Goal: Communication & Community: Answer question/provide support

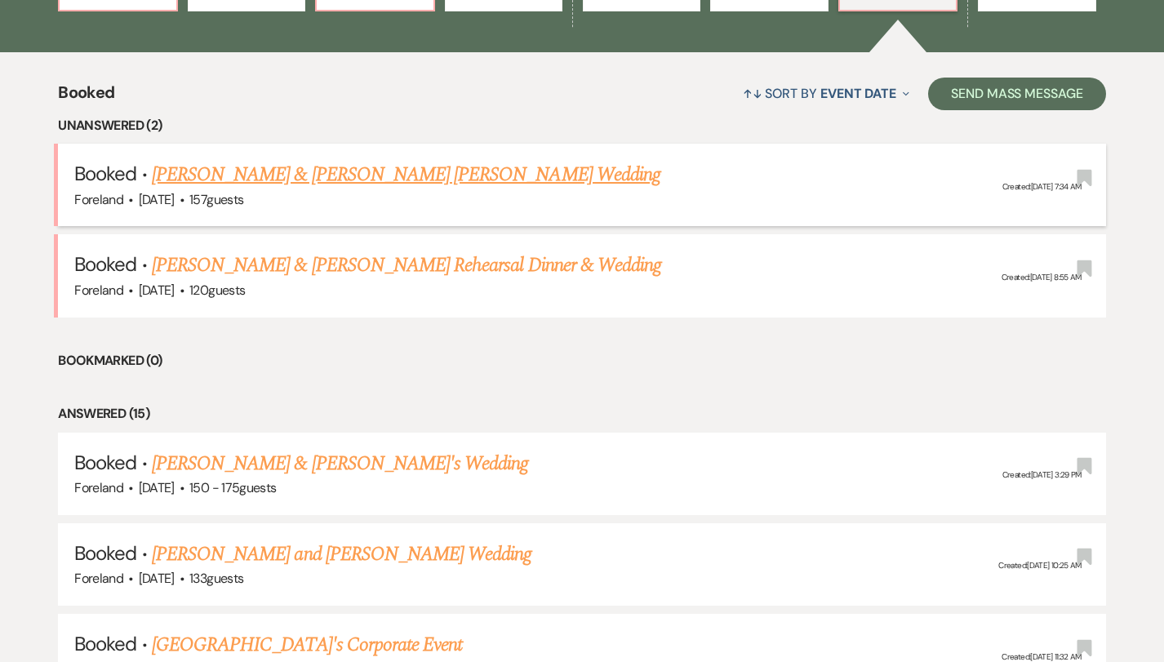
click at [403, 177] on link "[PERSON_NAME] & [PERSON_NAME] [PERSON_NAME] Wedding" at bounding box center [406, 174] width 508 height 29
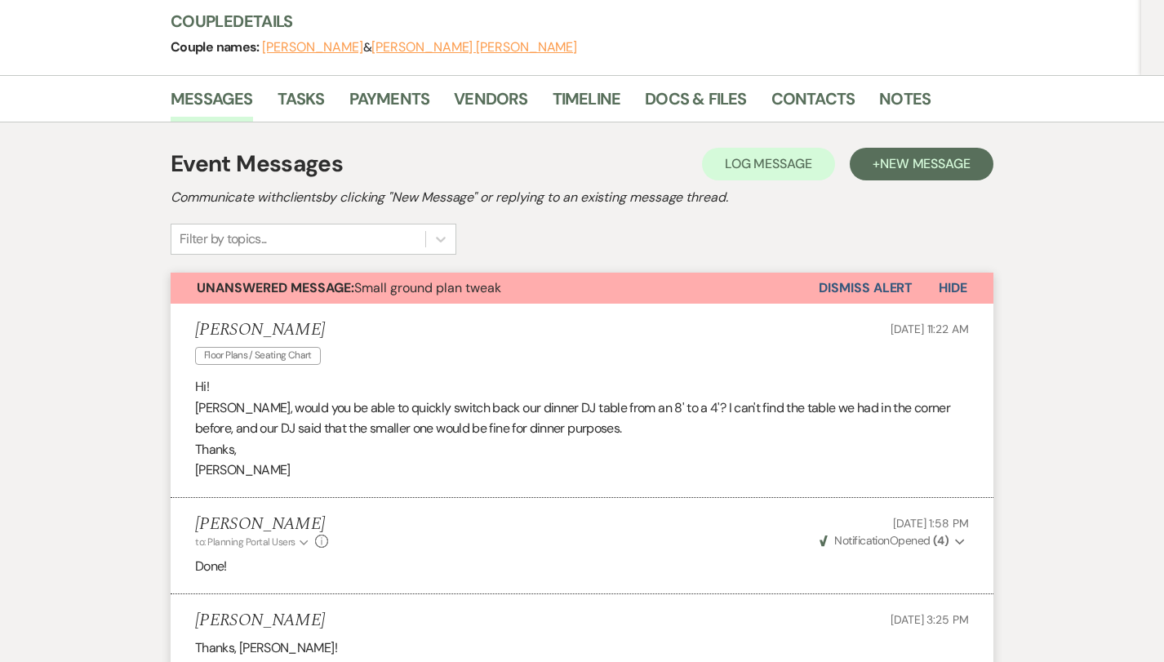
scroll to position [54, 0]
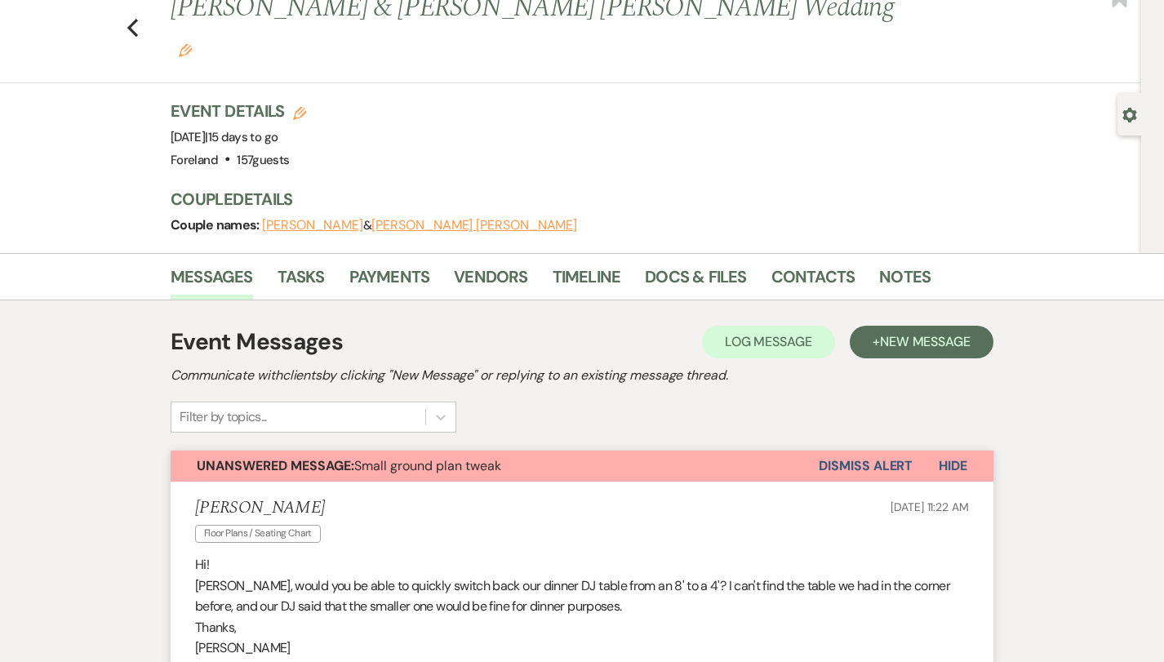
click at [836, 451] on button "Dismiss Alert" at bounding box center [866, 466] width 94 height 31
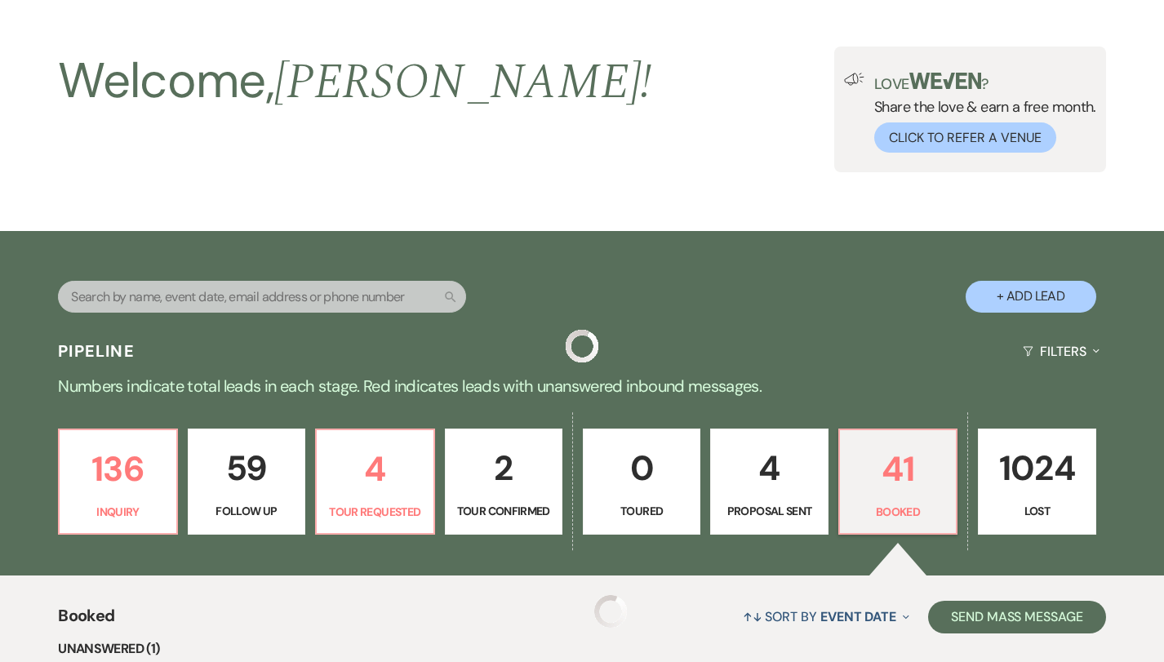
scroll to position [577, 0]
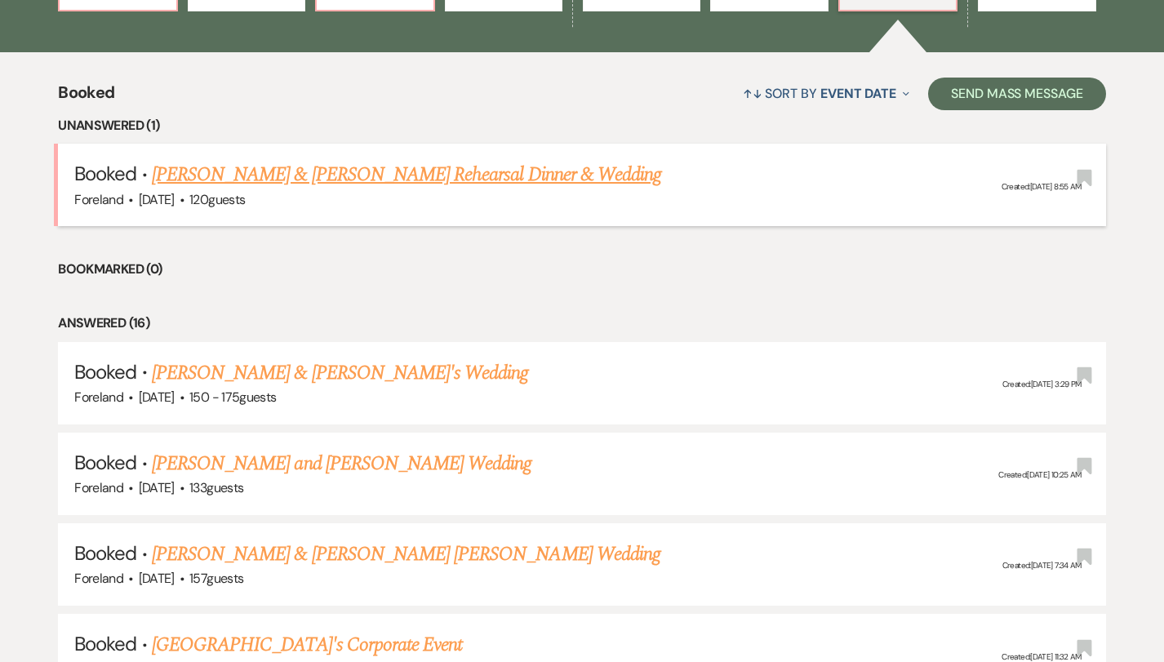
click at [242, 166] on link "[PERSON_NAME] & [PERSON_NAME] Rehearsal Dinner & Wedding" at bounding box center [406, 174] width 509 height 29
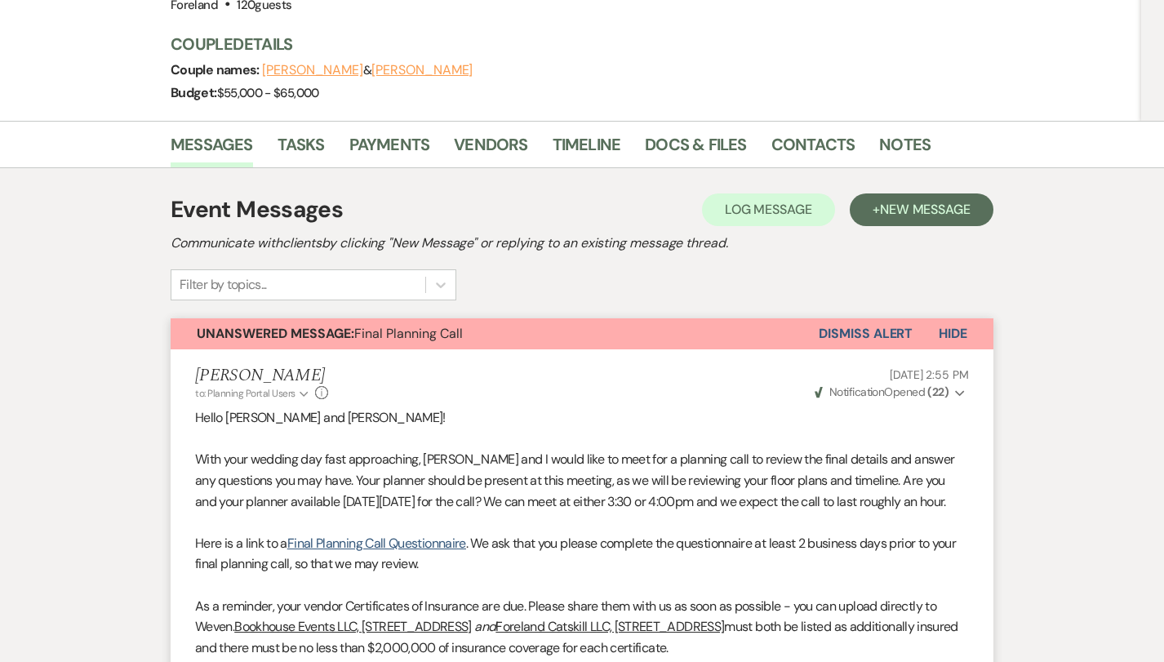
scroll to position [211, 0]
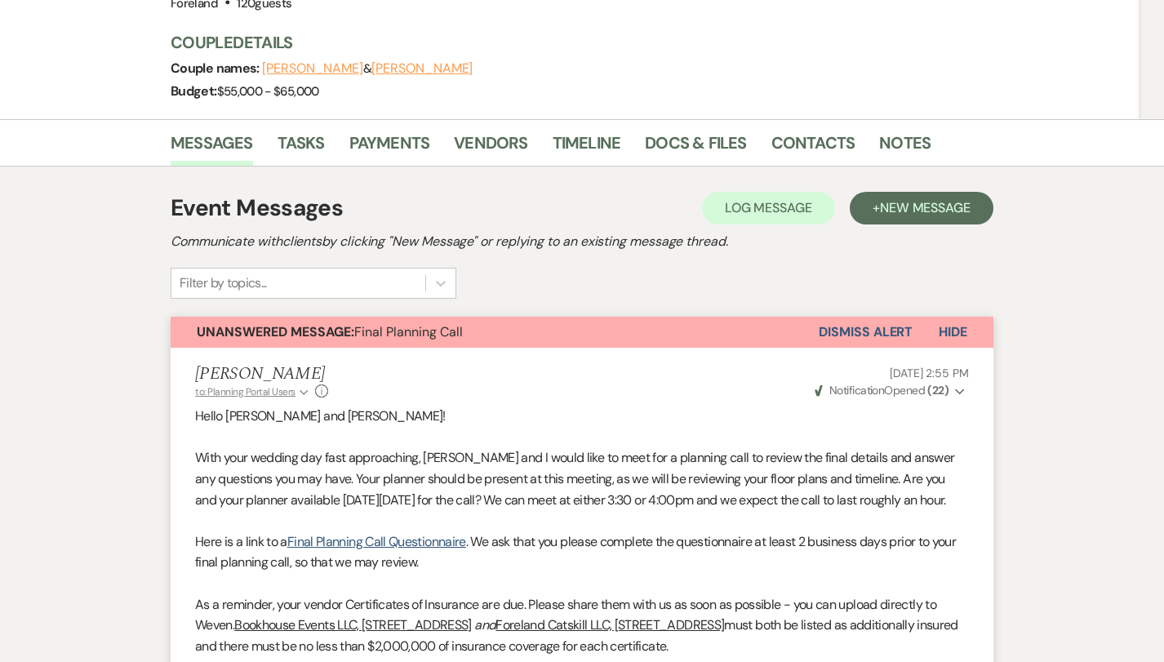
click at [300, 388] on icon "Expand" at bounding box center [304, 393] width 9 height 10
click at [414, 406] on p "Hello [PERSON_NAME] and [PERSON_NAME]!" at bounding box center [582, 416] width 774 height 21
click at [796, 130] on link "Contacts" at bounding box center [813, 148] width 84 height 36
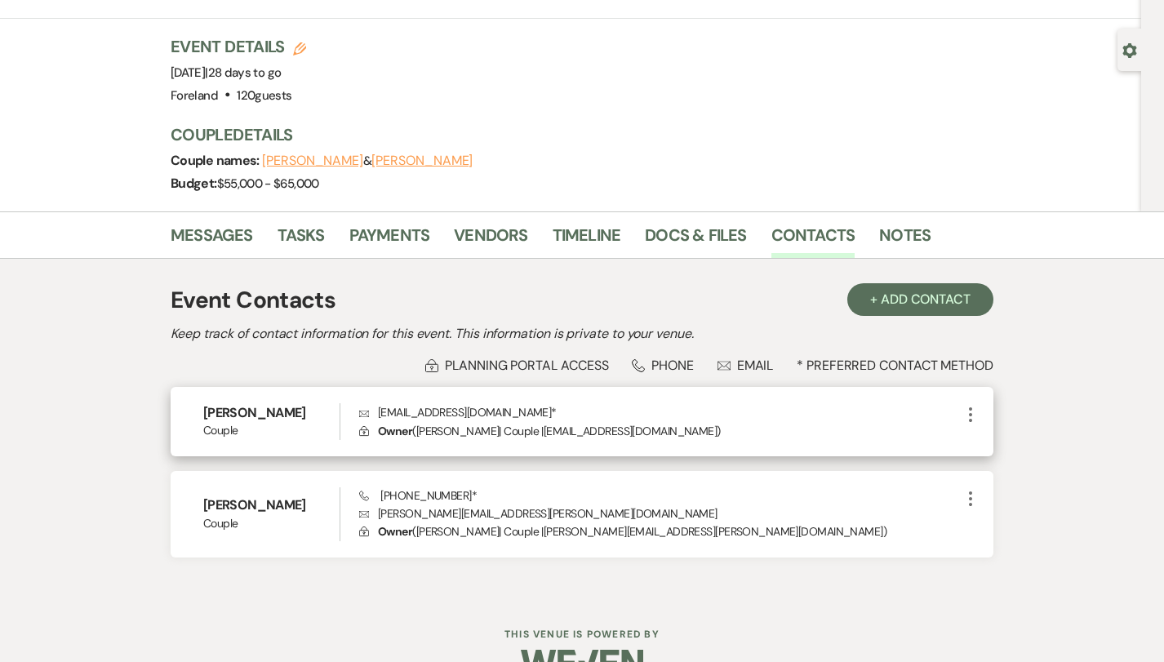
scroll to position [117, 0]
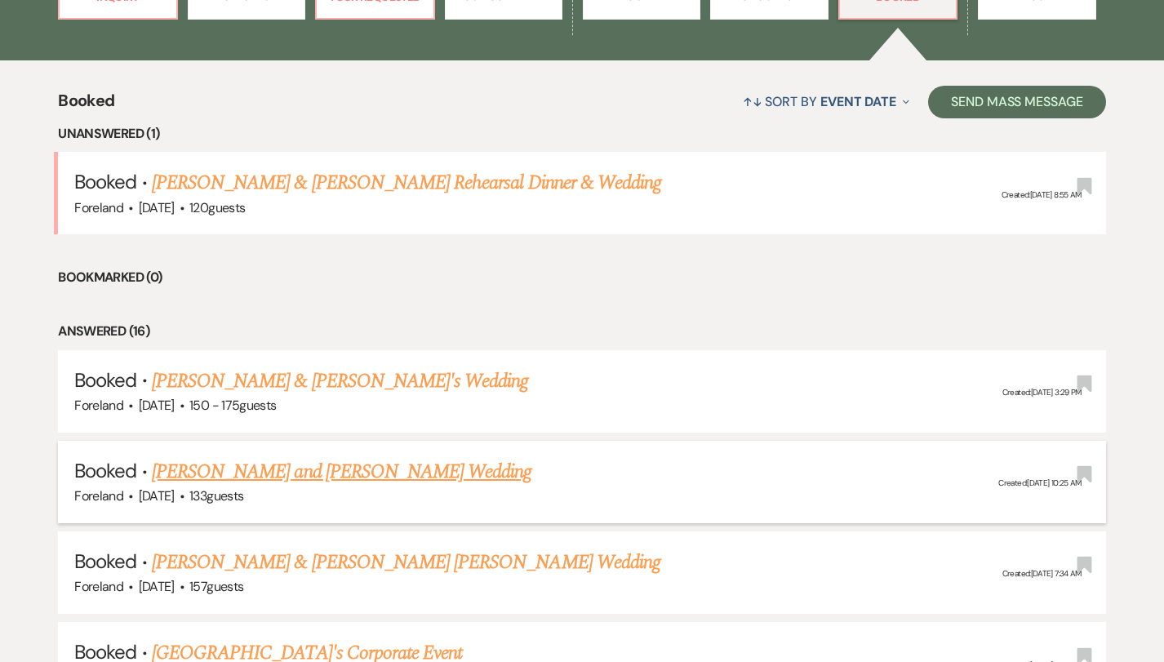
scroll to position [536, 0]
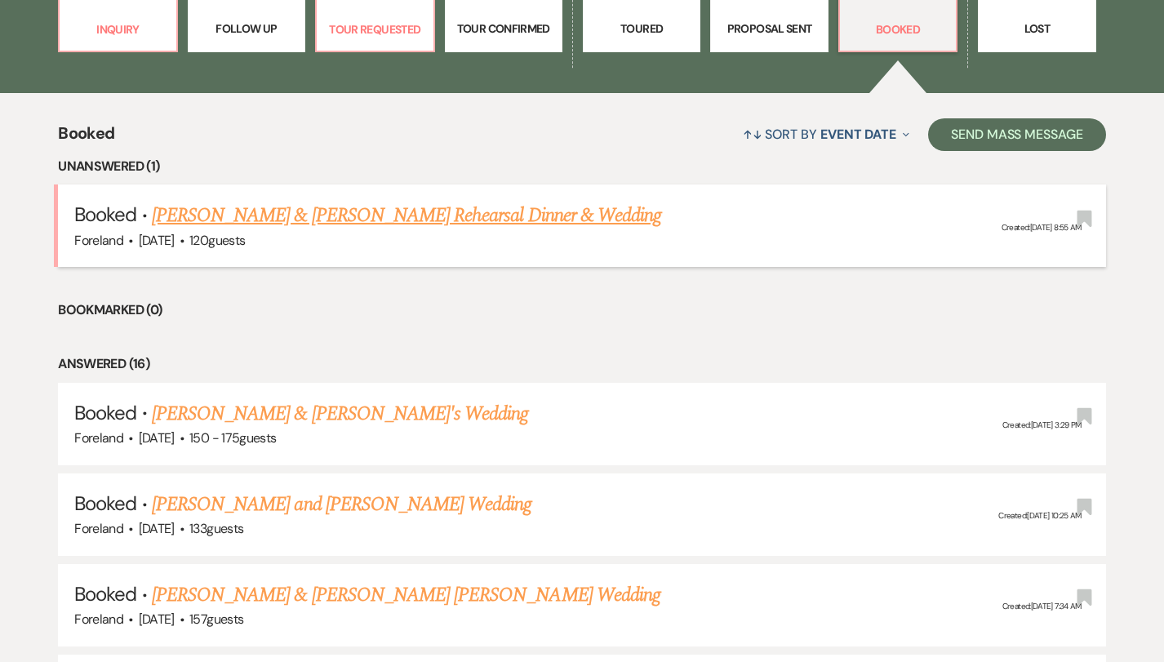
click at [355, 208] on link "[PERSON_NAME] & [PERSON_NAME] Rehearsal Dinner & Wedding" at bounding box center [406, 215] width 509 height 29
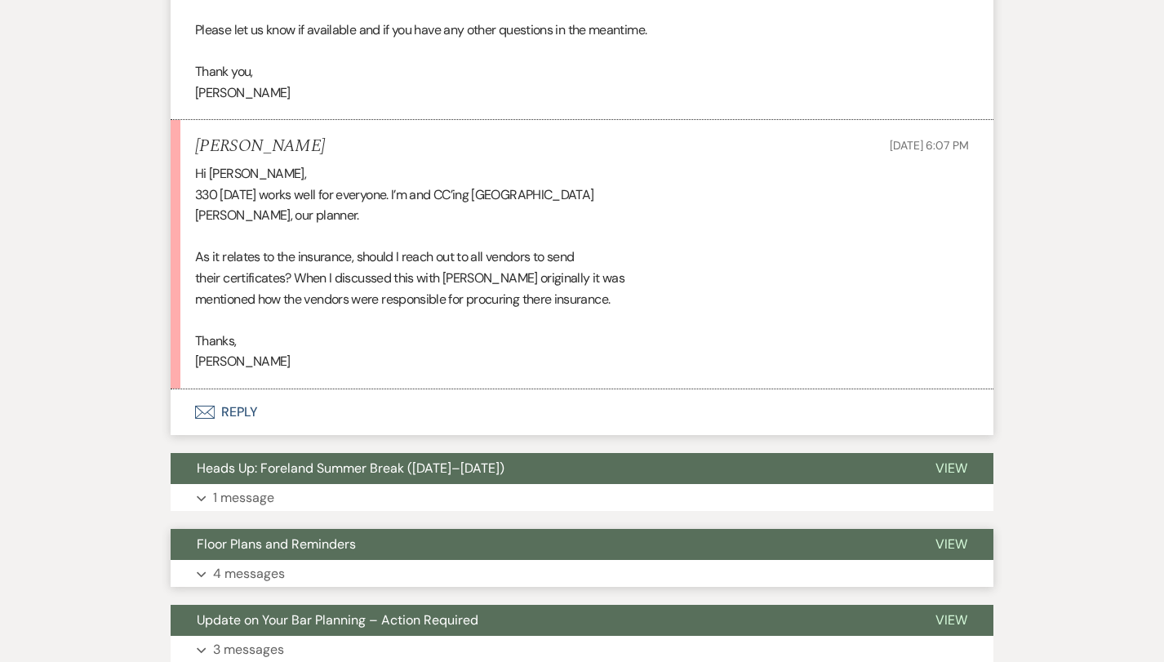
scroll to position [802, 0]
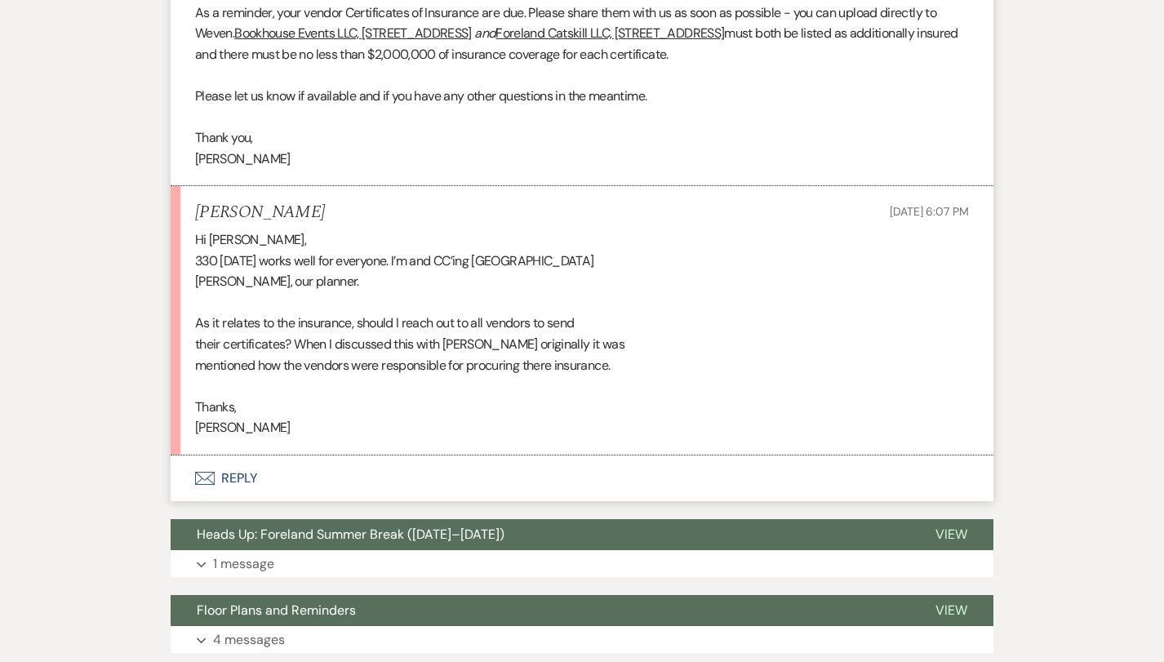
click at [243, 455] on button "Envelope Reply" at bounding box center [582, 478] width 823 height 46
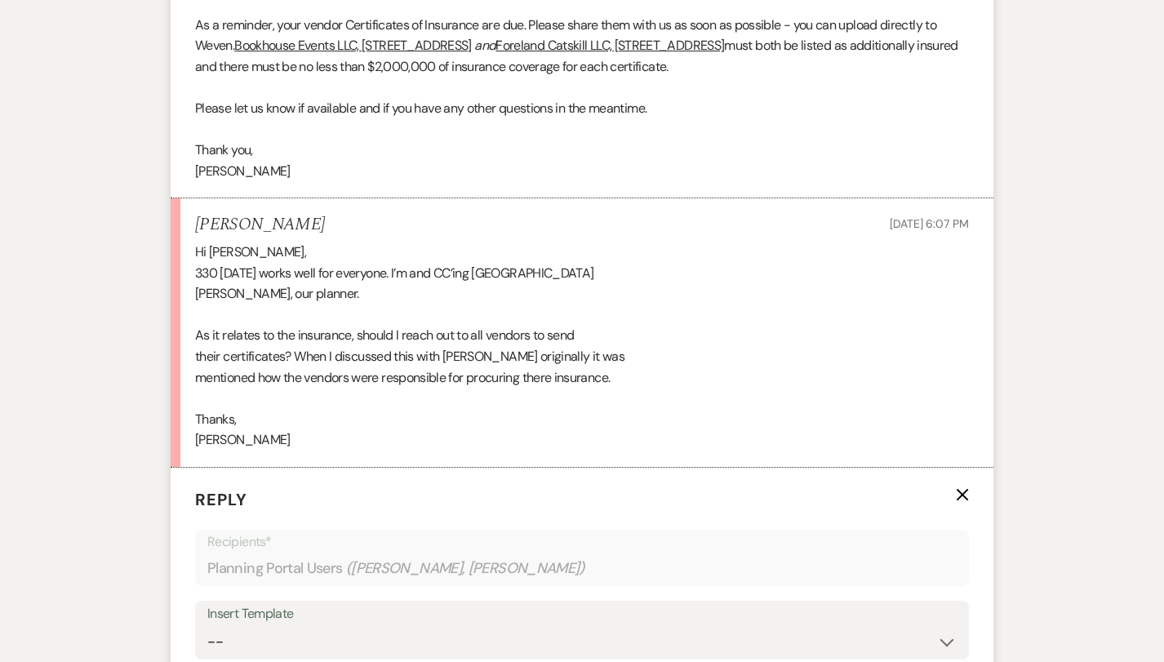
scroll to position [806, 0]
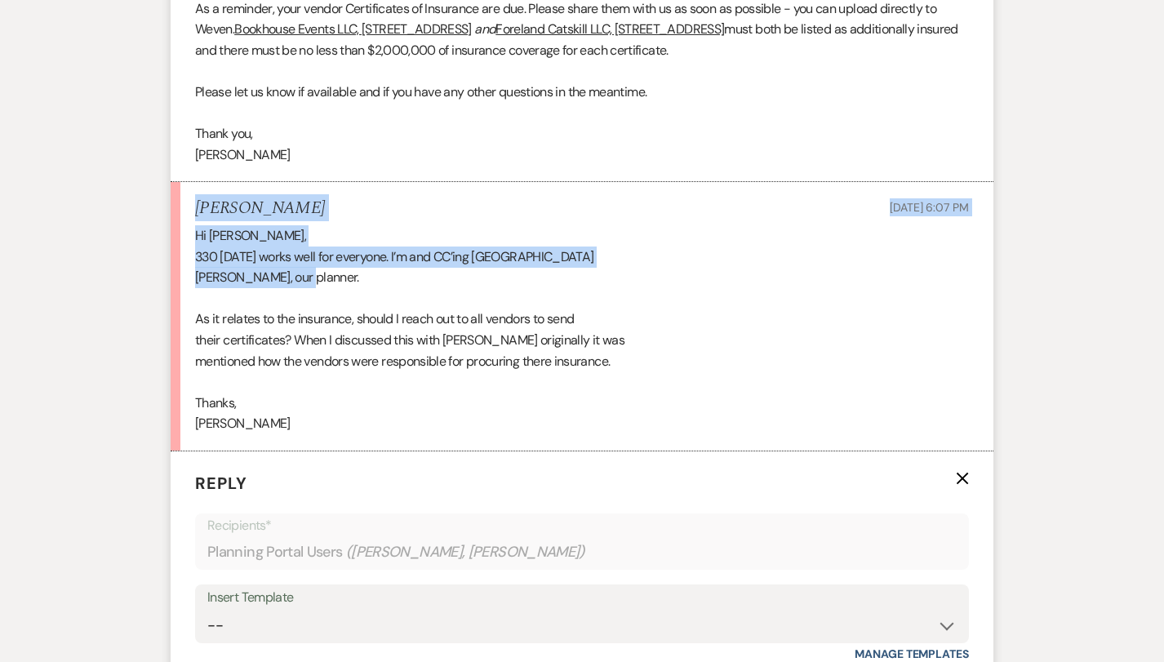
drag, startPoint x: 545, startPoint y: 242, endPoint x: 175, endPoint y: 180, distance: 375.7
click at [175, 182] on li "[PERSON_NAME] [DATE] 6:07 PM Hi [PERSON_NAME], 330 [DATE] works well for everyo…" at bounding box center [582, 316] width 823 height 269
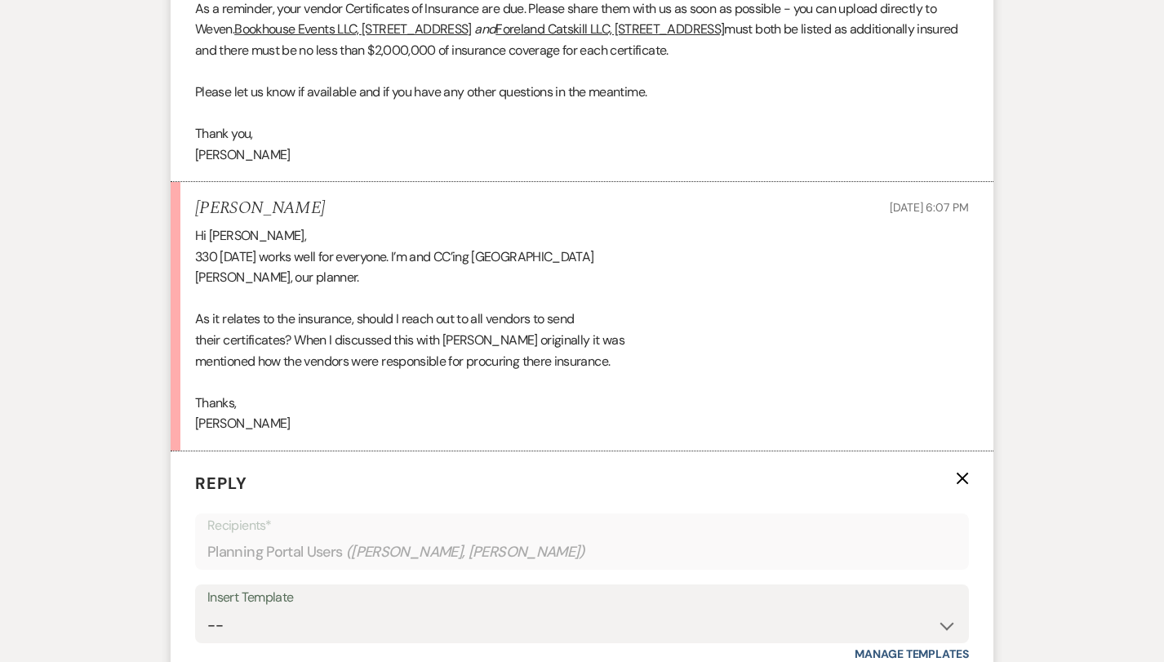
click at [540, 303] on div "Hi [PERSON_NAME], 330 [DATE] works well for everyone. I’m and CC’ing [PERSON_NA…" at bounding box center [582, 329] width 774 height 209
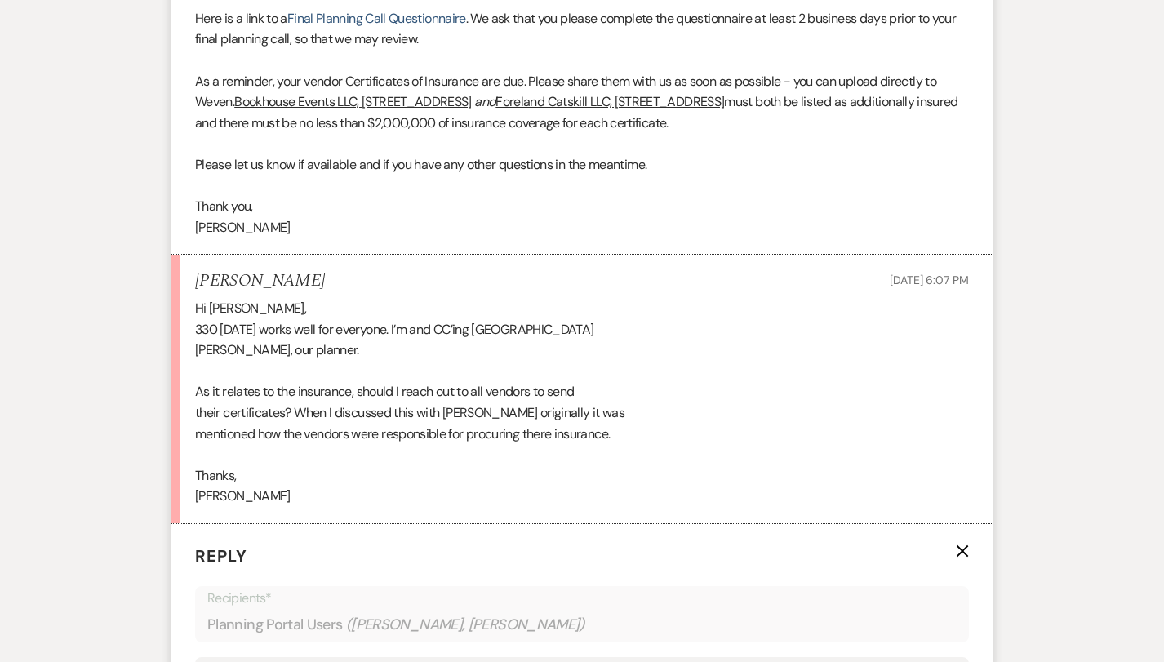
scroll to position [734, 0]
click at [645, 316] on div "Hi [PERSON_NAME], 330 [DATE] works well for everyone. I’m and CC’ing [PERSON_NA…" at bounding box center [582, 402] width 774 height 209
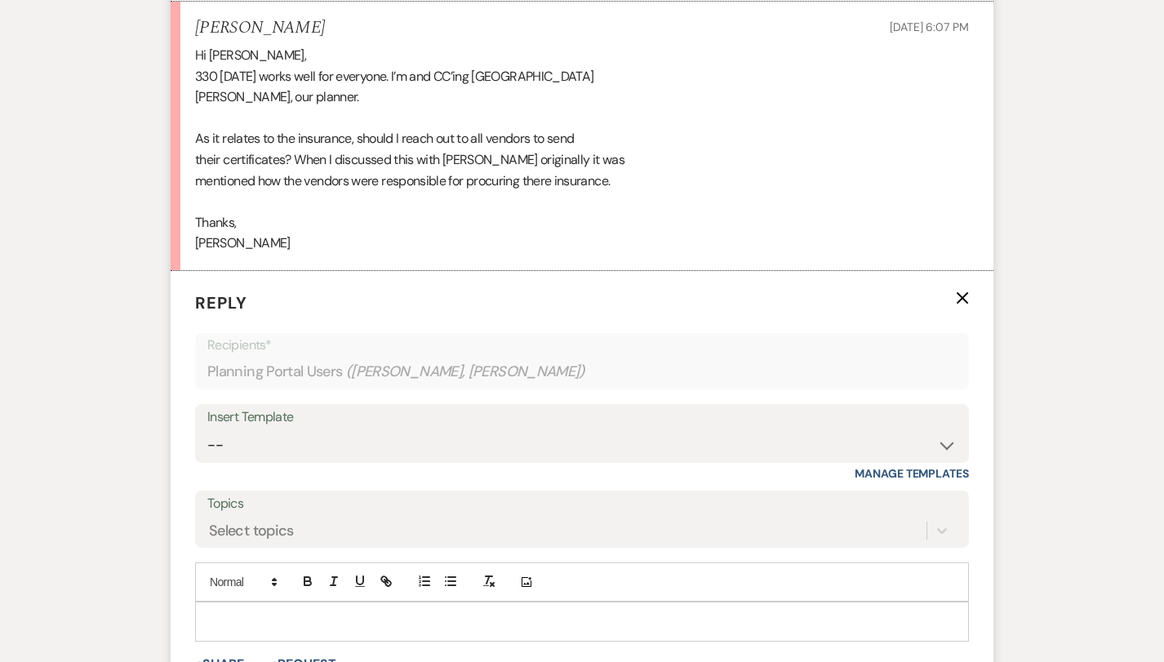
scroll to position [988, 0]
click at [558, 611] on p at bounding box center [582, 620] width 748 height 18
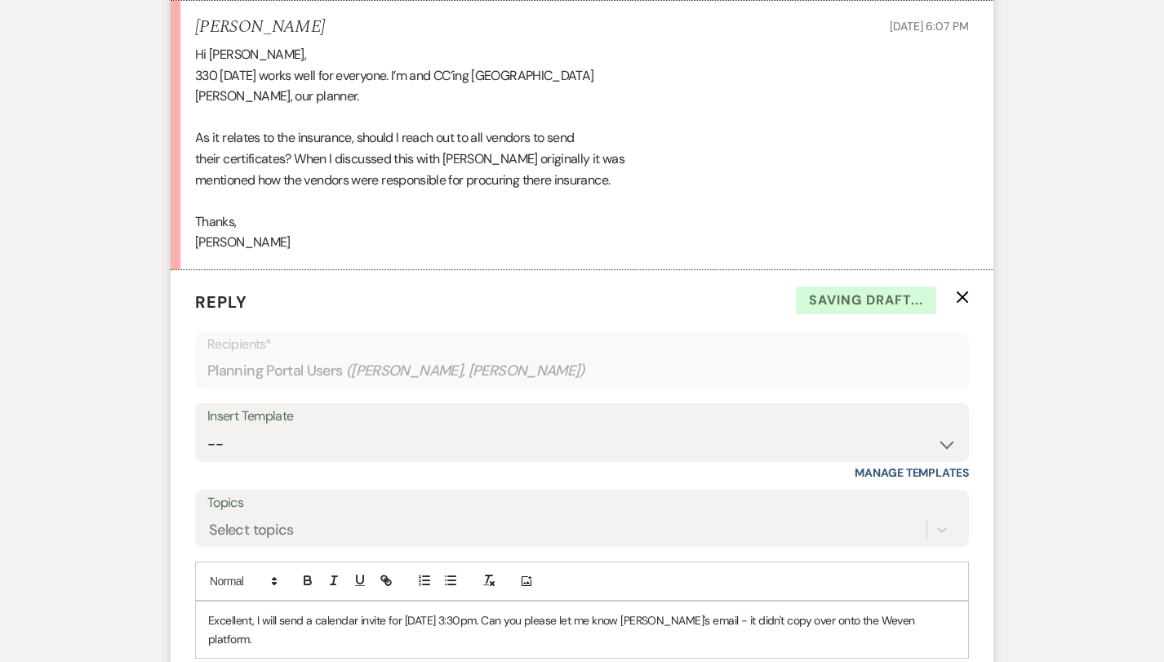
click at [739, 611] on p "Excellent, I will send a calendar invite for [DATE] 3:30pm. Can you please let …" at bounding box center [582, 629] width 748 height 37
click at [735, 611] on p "Excellent, I will send a calendar invite for [DATE] 3:30pm. Can you please let …" at bounding box center [582, 629] width 748 height 37
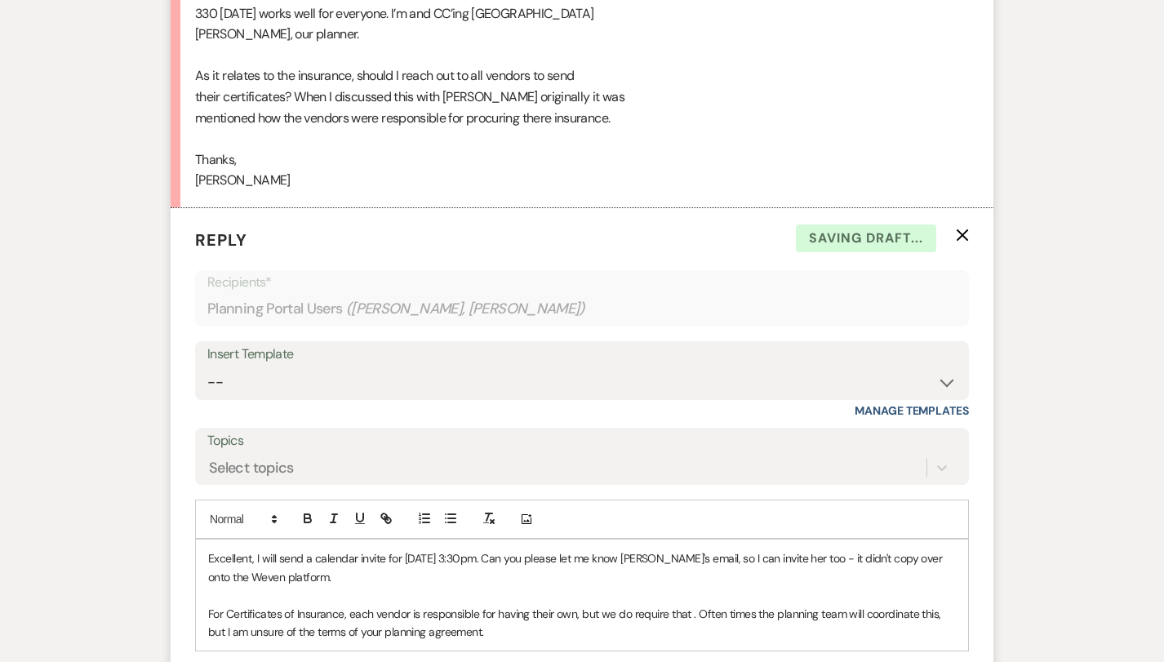
scroll to position [1062, 0]
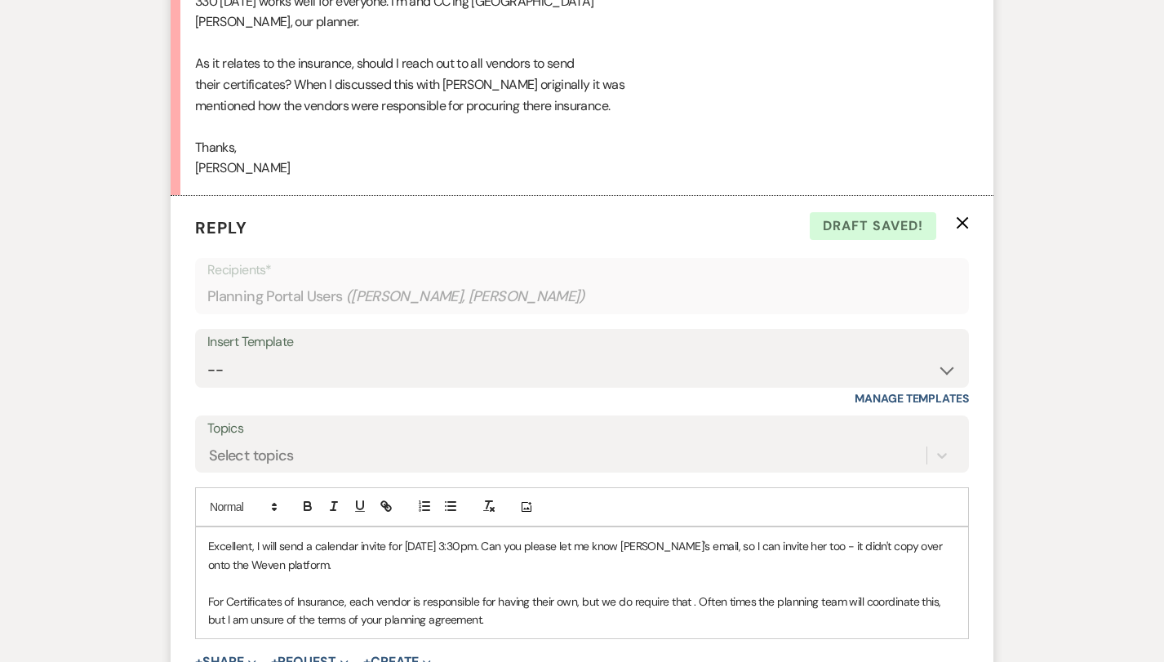
click at [674, 595] on div "Excellent, I will send a calendar invite for [DATE] 3:30pm. Can you please let …" at bounding box center [582, 582] width 772 height 111
click at [692, 593] on p "For Certificates of Insurance, each vendor is responsible for having their own,…" at bounding box center [582, 611] width 748 height 37
click at [735, 594] on div "Excellent, I will send a calendar invite for [DATE] 3:30pm. Can you please let …" at bounding box center [582, 582] width 772 height 111
click at [366, 593] on p "For Certificates of Insurance, each vendor is responsible for having their own,…" at bounding box center [582, 611] width 748 height 37
click at [679, 593] on p "For Certificates of Insurance, each vendor is responsible for having their own,…" at bounding box center [582, 611] width 748 height 37
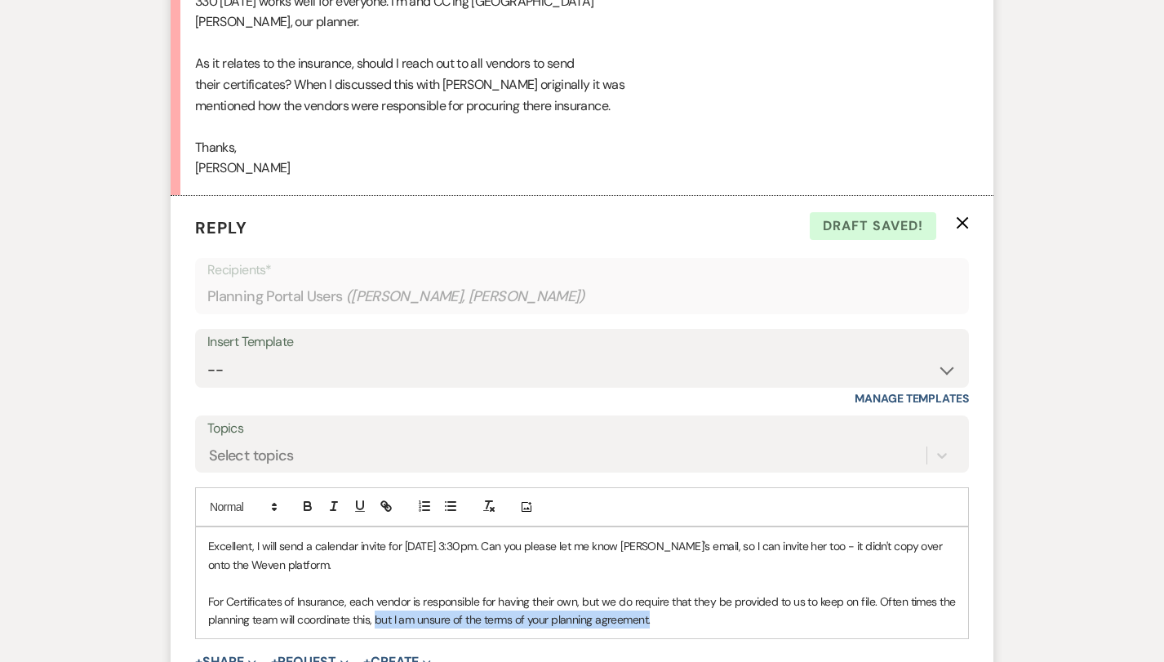
drag, startPoint x: 679, startPoint y: 581, endPoint x: 375, endPoint y: 583, distance: 303.6
click at [375, 593] on p "For Certificates of Insurance, each vendor is responsible for having their own,…" at bounding box center [582, 611] width 748 height 37
click at [753, 593] on p "For Certificates of Insurance, each vendor is responsible for having their own,…" at bounding box center [582, 611] width 748 height 37
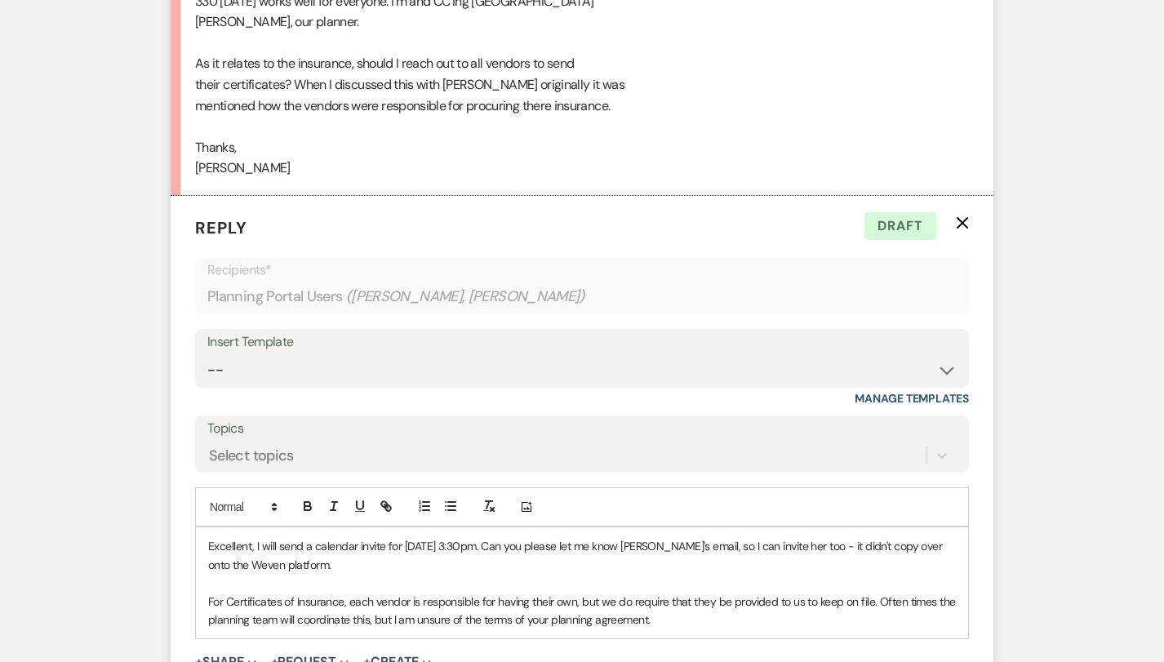
click at [739, 593] on p "For Certificates of Insurance, each vendor is responsible for having their own,…" at bounding box center [582, 611] width 748 height 37
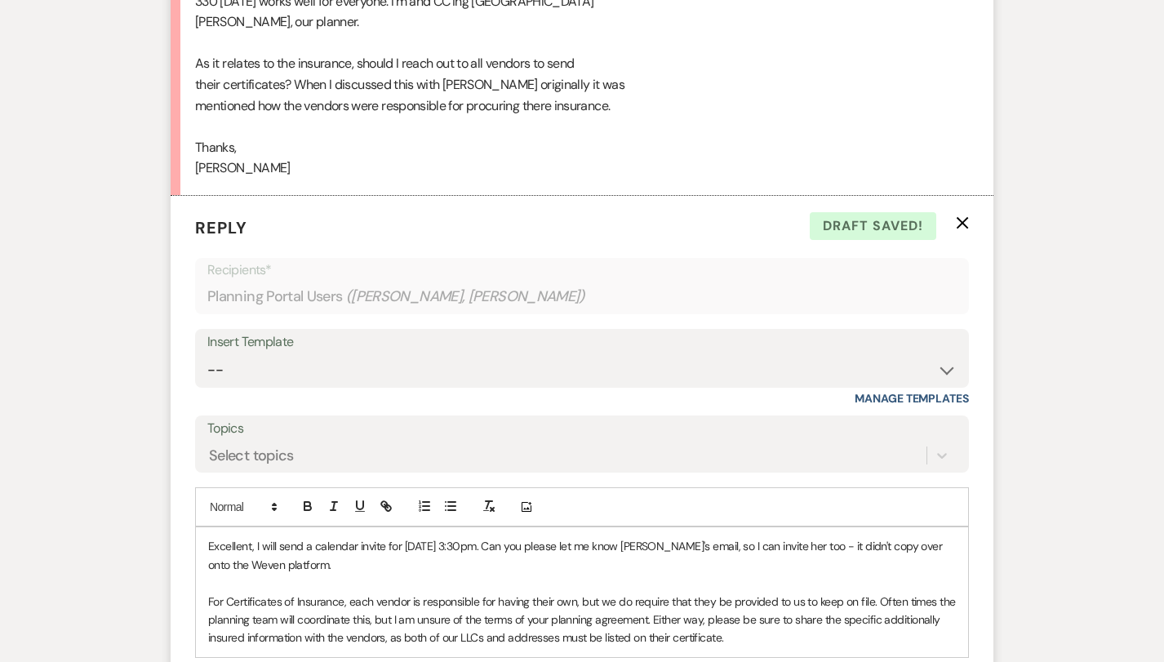
click at [791, 600] on p "For Certificates of Insurance, each vendor is responsible for having their own,…" at bounding box center [582, 620] width 748 height 55
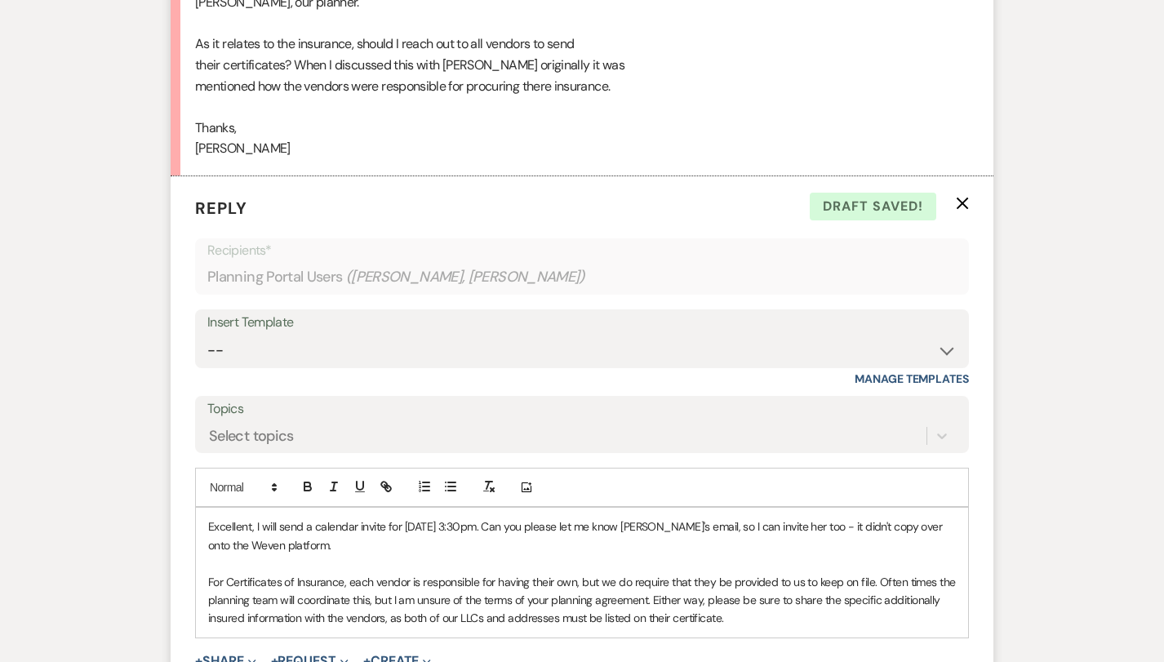
scroll to position [1094, 0]
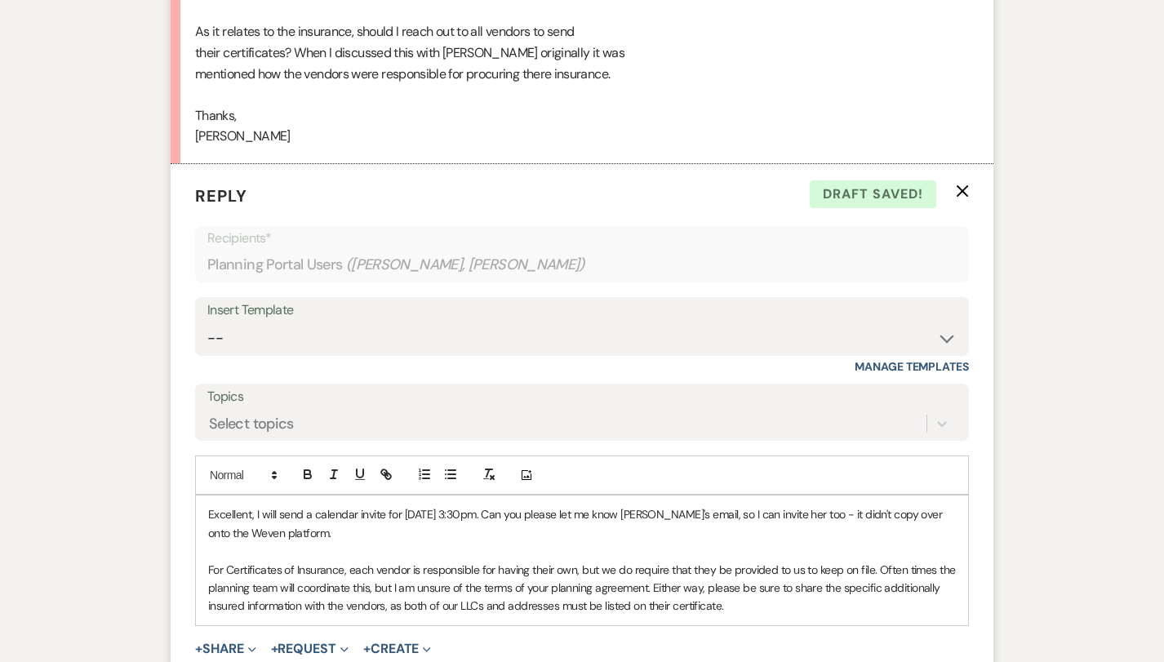
click at [788, 575] on p "For Certificates of Insurance, each vendor is responsible for having their own,…" at bounding box center [582, 588] width 748 height 55
click at [871, 561] on p "For Certificates of Insurance, each vendor is responsible for having their own,…" at bounding box center [582, 588] width 748 height 55
click at [371, 561] on p "For Certificates of Insurance, each vendor is responsible for having their own,…" at bounding box center [582, 588] width 748 height 55
click at [806, 561] on p "For Certificates of Insurance, each vendor is responsible for having their own,…" at bounding box center [582, 588] width 748 height 55
click at [873, 561] on p "For Certificates of Insurance, each vendor is responsible for having their own,…" at bounding box center [582, 588] width 748 height 55
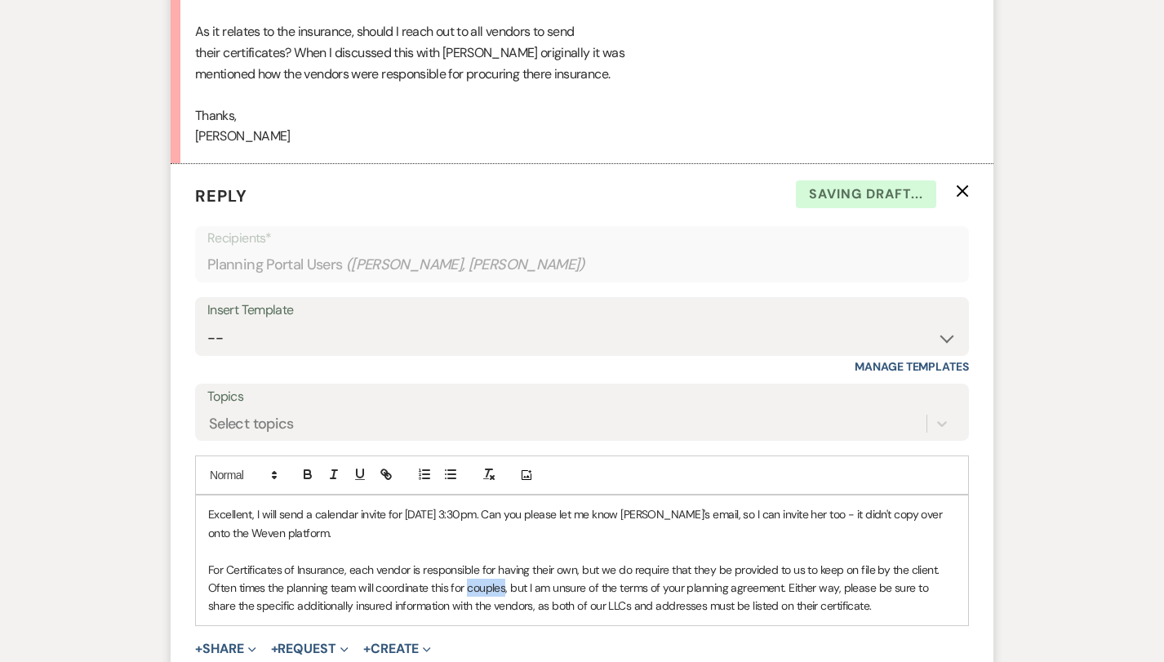
drag, startPoint x: 507, startPoint y: 552, endPoint x: 469, endPoint y: 552, distance: 37.5
click at [469, 561] on p "For Certificates of Insurance, each vendor is responsible for having their own,…" at bounding box center [582, 588] width 748 height 55
click at [766, 561] on p "For Certificates of Insurance, each vendor is responsible for having their own,…" at bounding box center [582, 588] width 748 height 55
click at [887, 563] on p "For Certificates of Insurance, each vendor is responsible for having their own,…" at bounding box center [582, 588] width 748 height 55
drag, startPoint x: 873, startPoint y: 533, endPoint x: 806, endPoint y: 535, distance: 67.8
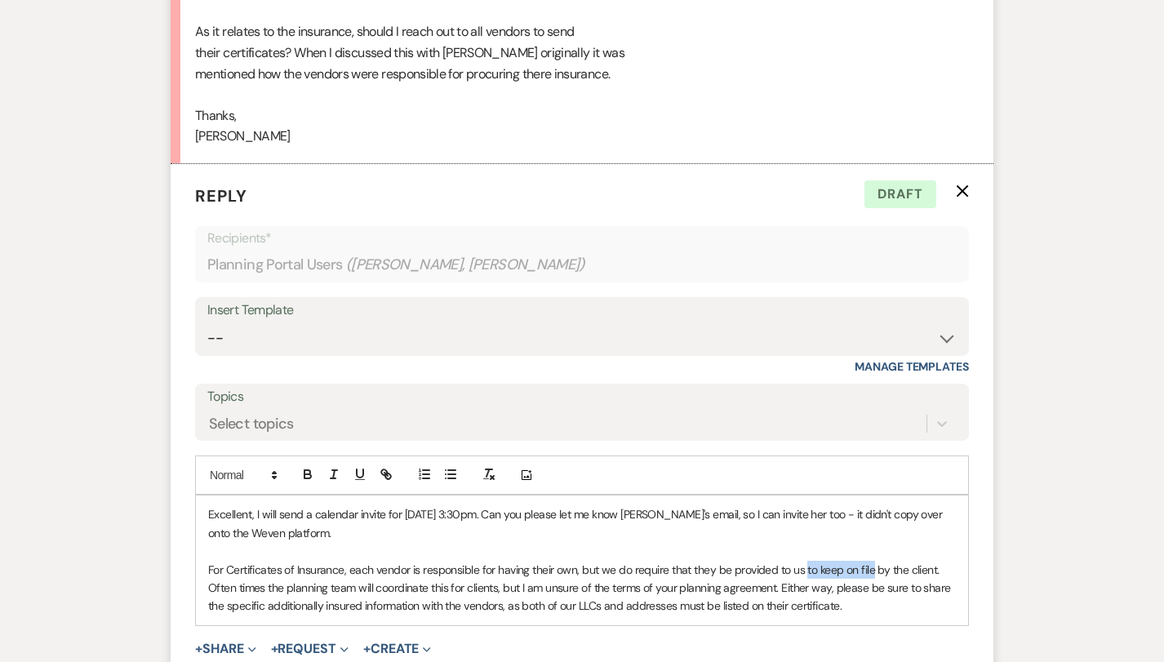
click at [806, 561] on p "For Certificates of Insurance, each vendor is responsible for having their own,…" at bounding box center [582, 588] width 748 height 55
click at [814, 561] on p "For Certificates of Insurance, each vendor is responsible for having their own,…" at bounding box center [582, 588] width 748 height 55
click at [815, 564] on p "For Certificates of Insurance, each vendor is responsible for having their own,…" at bounding box center [582, 588] width 748 height 55
click at [854, 564] on p "For Certificates of Insurance, each vendor is responsible for having their own,…" at bounding box center [582, 588] width 748 height 55
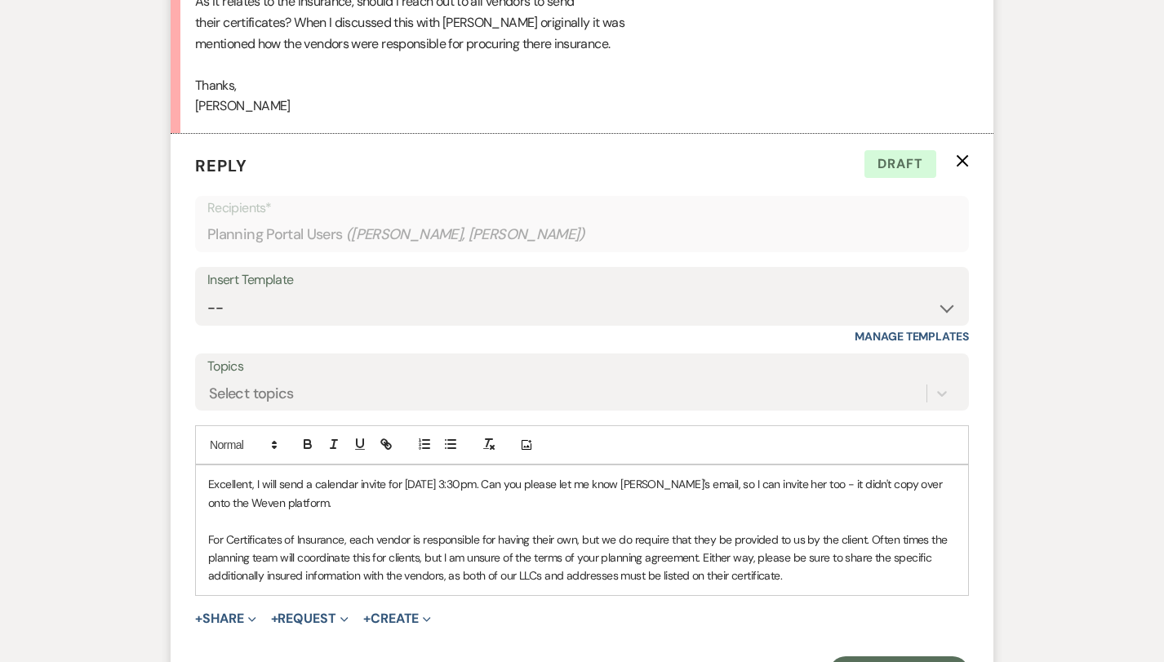
scroll to position [1125, 0]
click at [837, 542] on p "For Certificates of Insurance, each vendor is responsible for having their own,…" at bounding box center [582, 557] width 748 height 55
click at [865, 530] on p "For Certificates of Insurance, each vendor is responsible for having their own,…" at bounding box center [582, 557] width 748 height 55
click at [852, 539] on p "For Certificates of Insurance, each vendor is responsible for having their own,…" at bounding box center [582, 557] width 748 height 55
drag, startPoint x: 350, startPoint y: 520, endPoint x: 300, endPoint y: 524, distance: 50.8
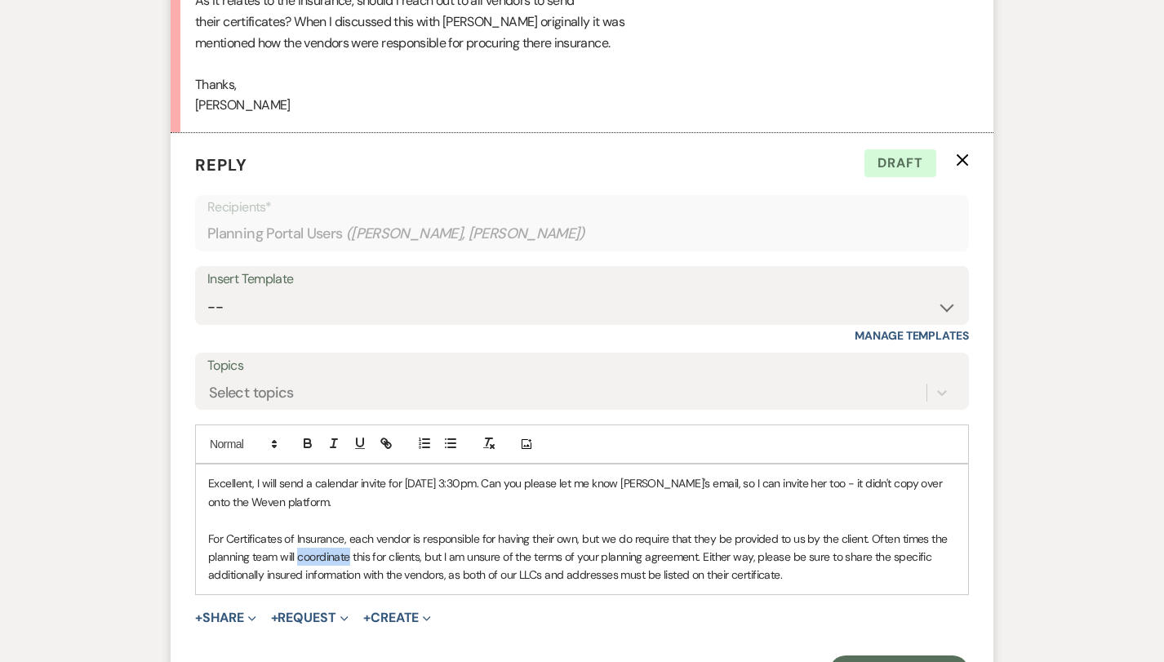
click at [300, 530] on p "For Certificates of Insurance, each vendor is responsible for having their own,…" at bounding box center [582, 557] width 748 height 55
click at [465, 530] on p "For Certificates of Insurance, each vendor is responsible for having their own,…" at bounding box center [582, 557] width 748 height 55
click at [872, 532] on p "For Certificates of Insurance, each vendor is responsible for having their own,…" at bounding box center [582, 557] width 748 height 55
click at [819, 538] on p "For Certificates of Insurance, each vendor is responsible for having their own,…" at bounding box center [582, 557] width 748 height 55
click at [837, 511] on p at bounding box center [582, 520] width 748 height 18
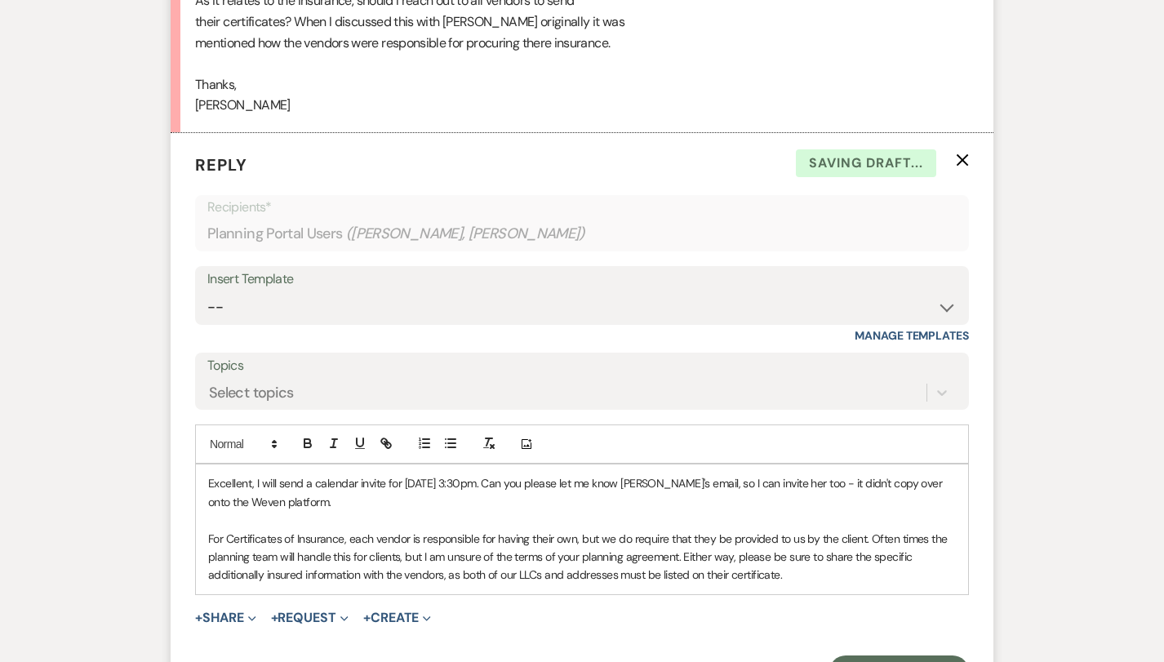
click at [841, 530] on p "For Certificates of Insurance, each vendor is responsible for having their own,…" at bounding box center [582, 557] width 748 height 55
click at [843, 543] on p "For Certificates of Insurance, each vendor is responsible for having their own,…" at bounding box center [582, 557] width 748 height 55
click at [873, 544] on p "For Certificates of Insurance, each vendor is responsible for having their own,…" at bounding box center [582, 557] width 748 height 55
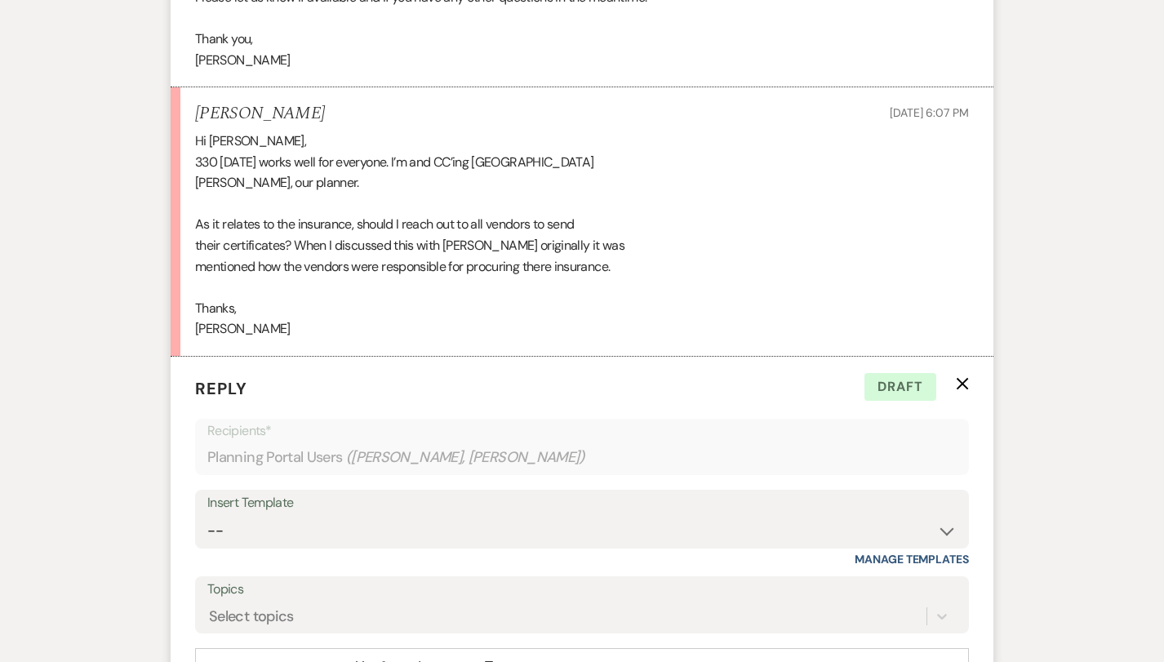
scroll to position [529, 0]
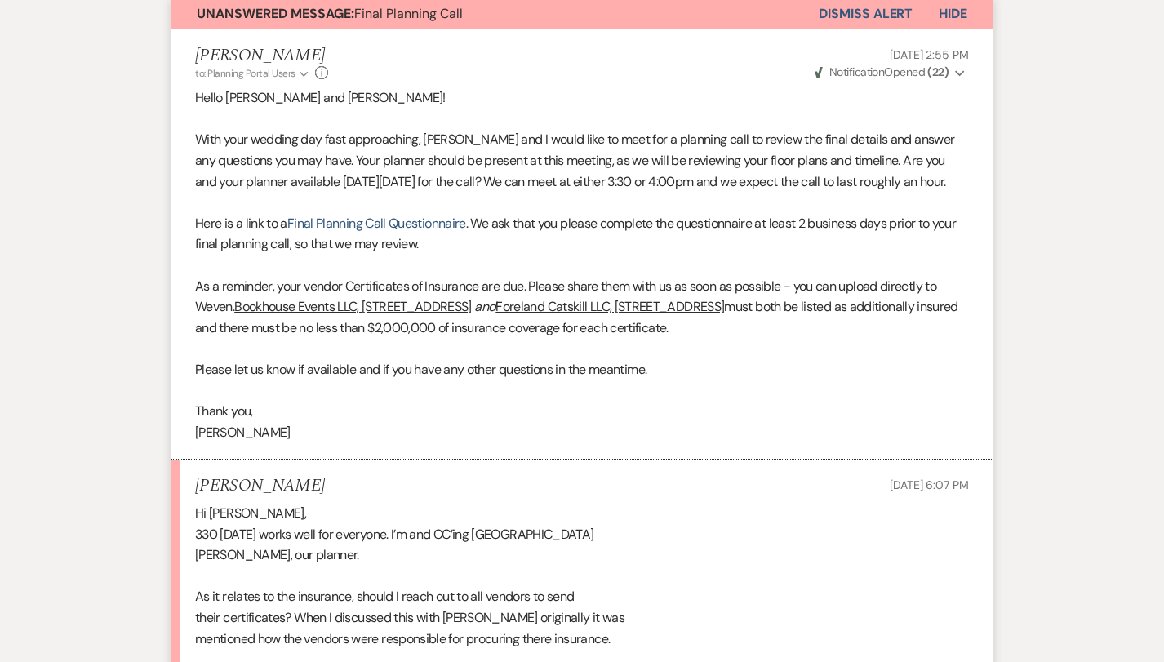
drag, startPoint x: 238, startPoint y: 282, endPoint x: 789, endPoint y: 300, distance: 551.2
click at [789, 300] on p "As a reminder, your vendor Certificates of Insurance are due. Please share them…" at bounding box center [582, 307] width 774 height 63
copy p "Bookhouse Events LLC, [STREET_ADDRESS] and Foreland Catskill LLC, [STREET_ADDRE…"
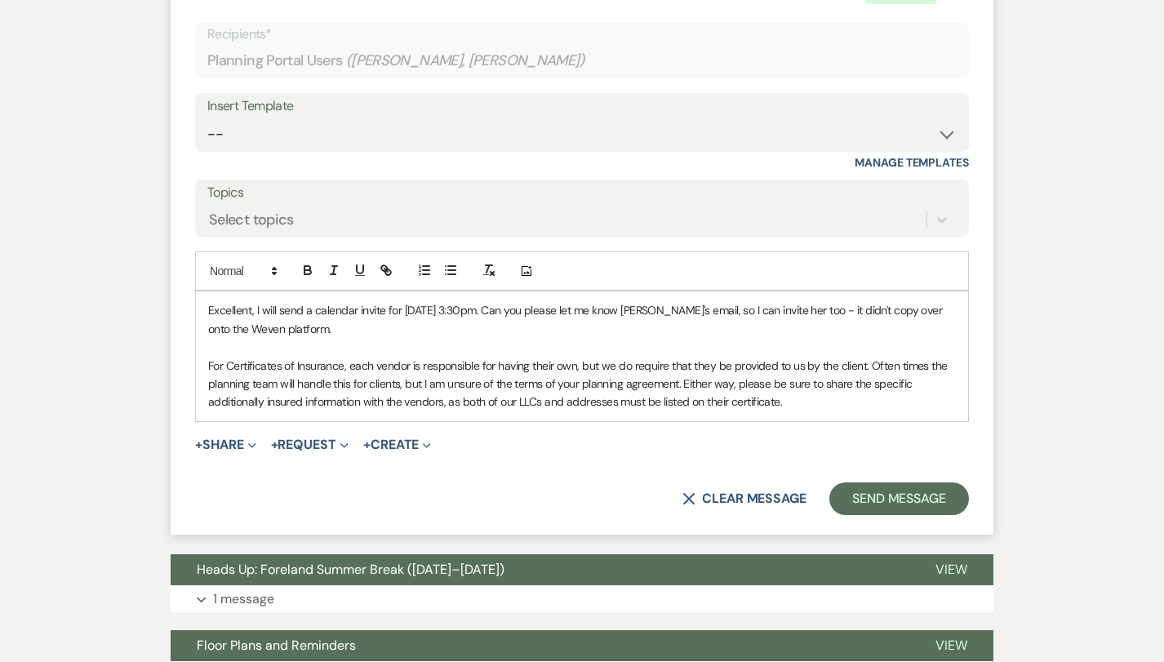
scroll to position [1295, 0]
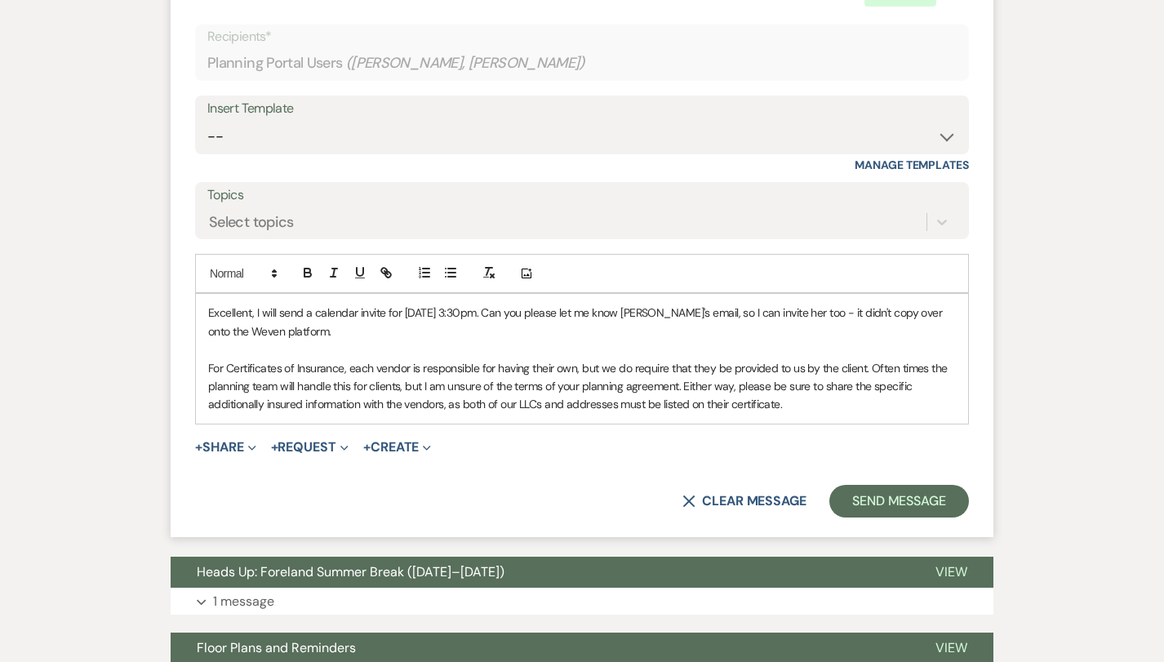
click at [836, 366] on p "For Certificates of Insurance, each vendor is responsible for having their own,…" at bounding box center [582, 386] width 748 height 55
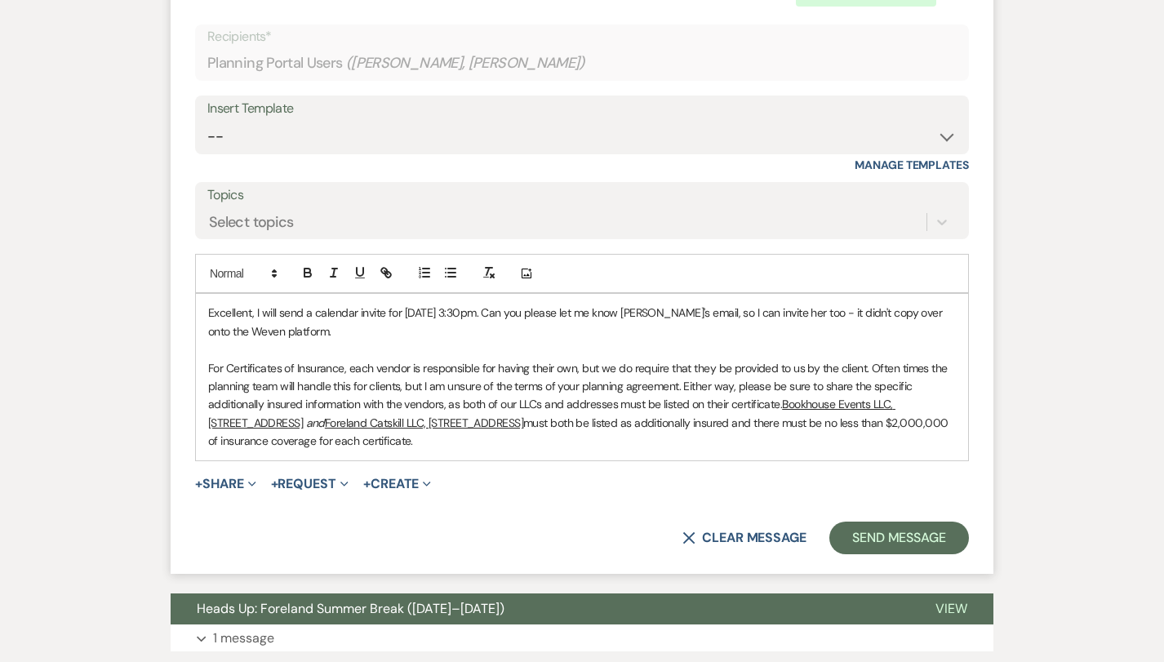
click at [700, 403] on p "For Certificates of Insurance, each vendor is responsible for having their own,…" at bounding box center [582, 404] width 748 height 91
click at [710, 359] on p "For Certificates of Insurance, each vendor is responsible for having their own,…" at bounding box center [582, 404] width 748 height 91
drag, startPoint x: 710, startPoint y: 331, endPoint x: 743, endPoint y: 401, distance: 77.0
click at [743, 401] on p "For Certificates of Insurance, each vendor is responsible for having their own,…" at bounding box center [582, 404] width 748 height 91
click at [743, 399] on p "For Certificates of Insurance, each vendor is responsible for having their own,…" at bounding box center [582, 404] width 748 height 91
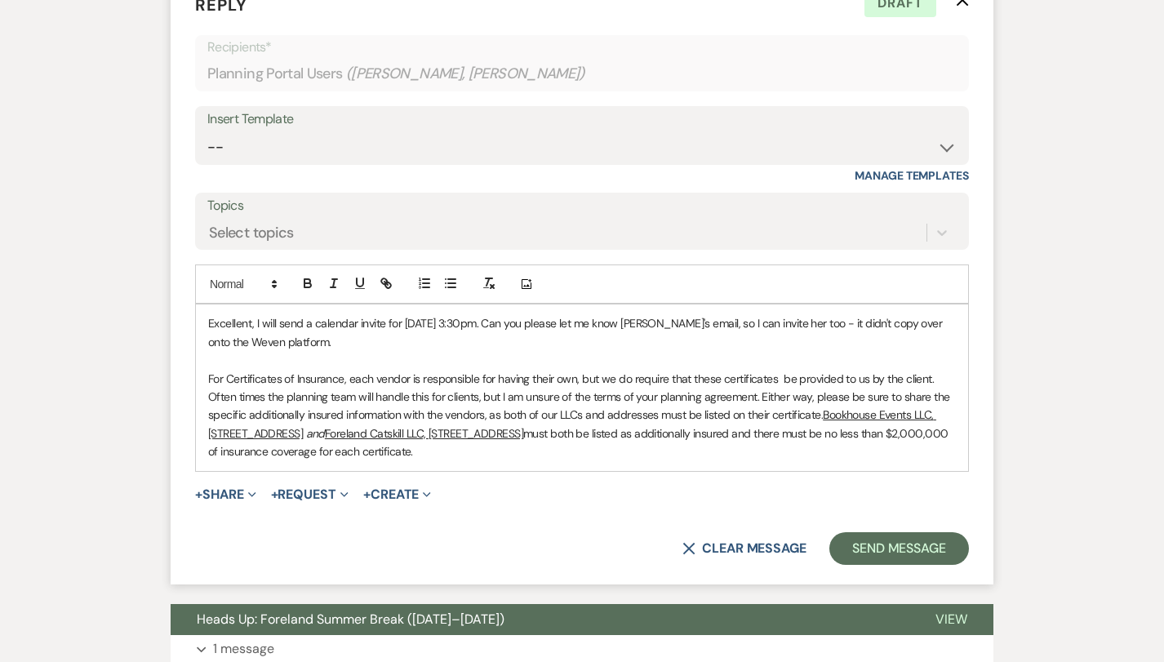
scroll to position [1283, 0]
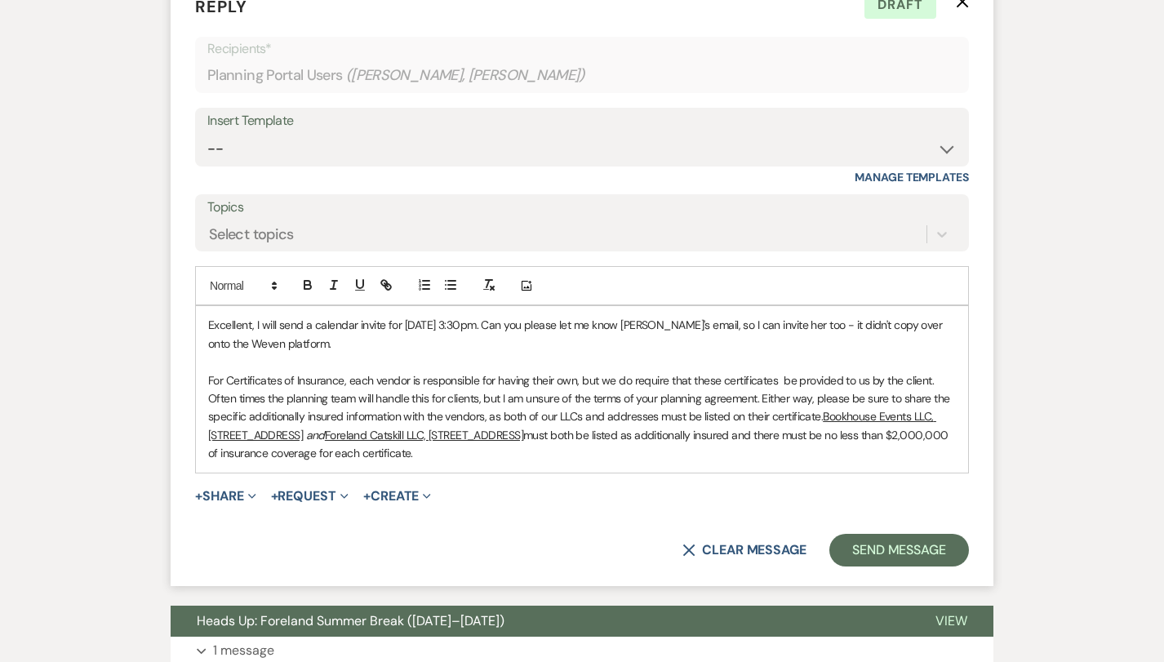
click at [524, 316] on p "Excellent, I will send a calendar invite for [DATE] 3:30pm. Can you please let …" at bounding box center [582, 334] width 748 height 37
click at [531, 415] on p "For Certificates of Insurance, each vendor is responsible for having their own,…" at bounding box center [582, 416] width 748 height 91
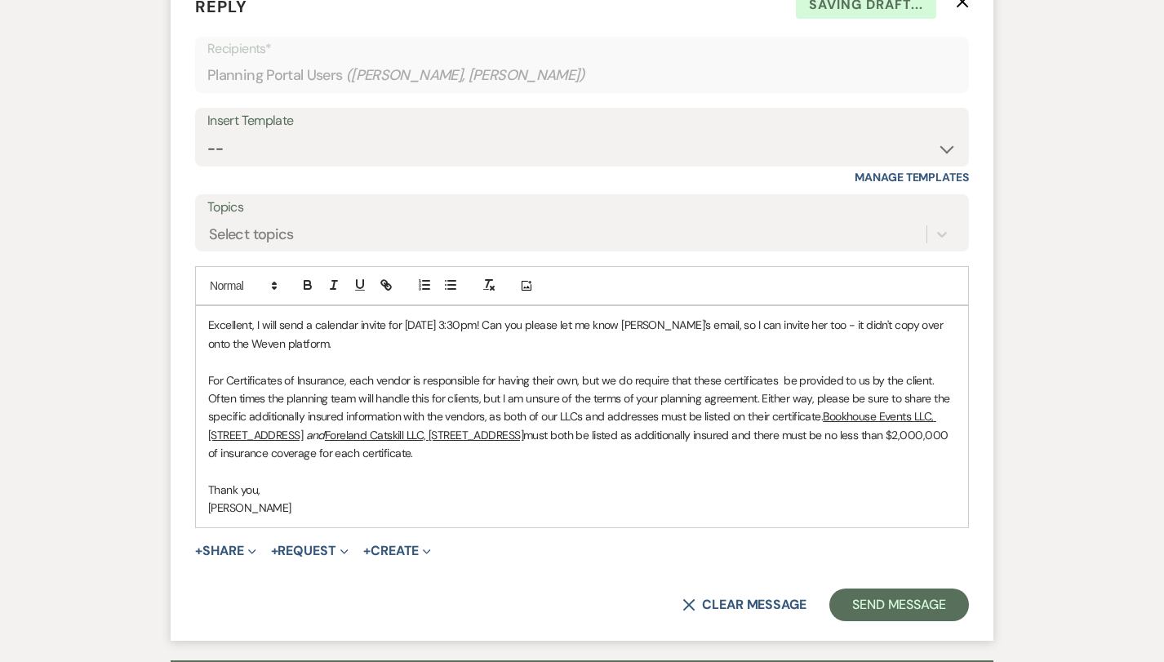
click at [528, 463] on p at bounding box center [582, 472] width 748 height 18
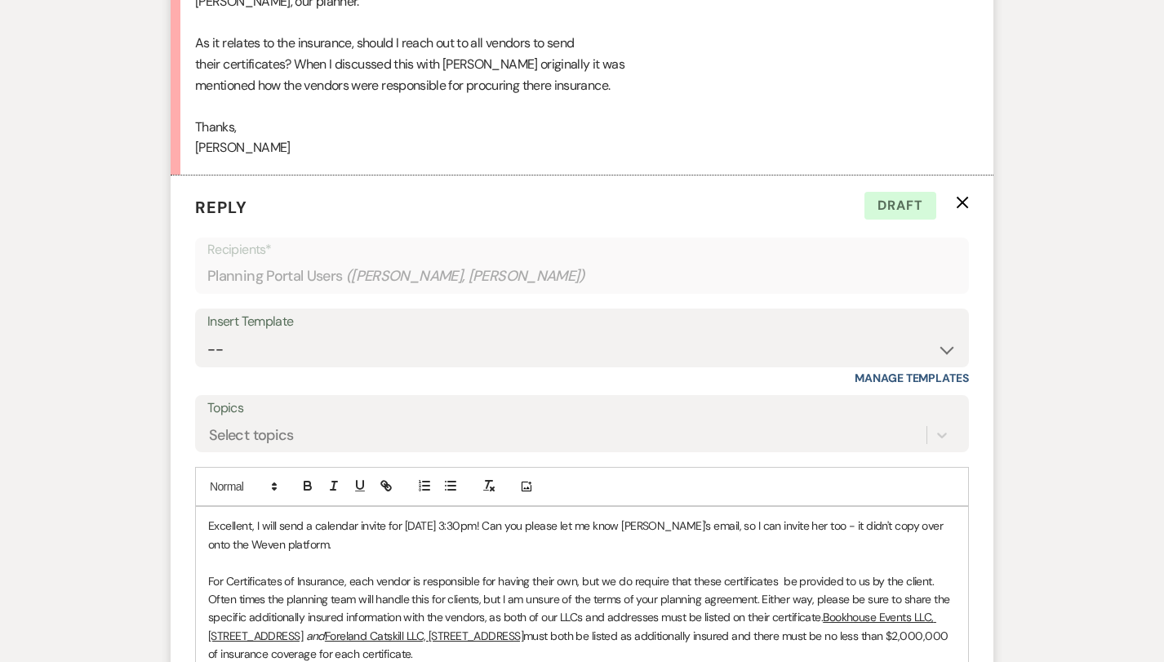
scroll to position [1125, 0]
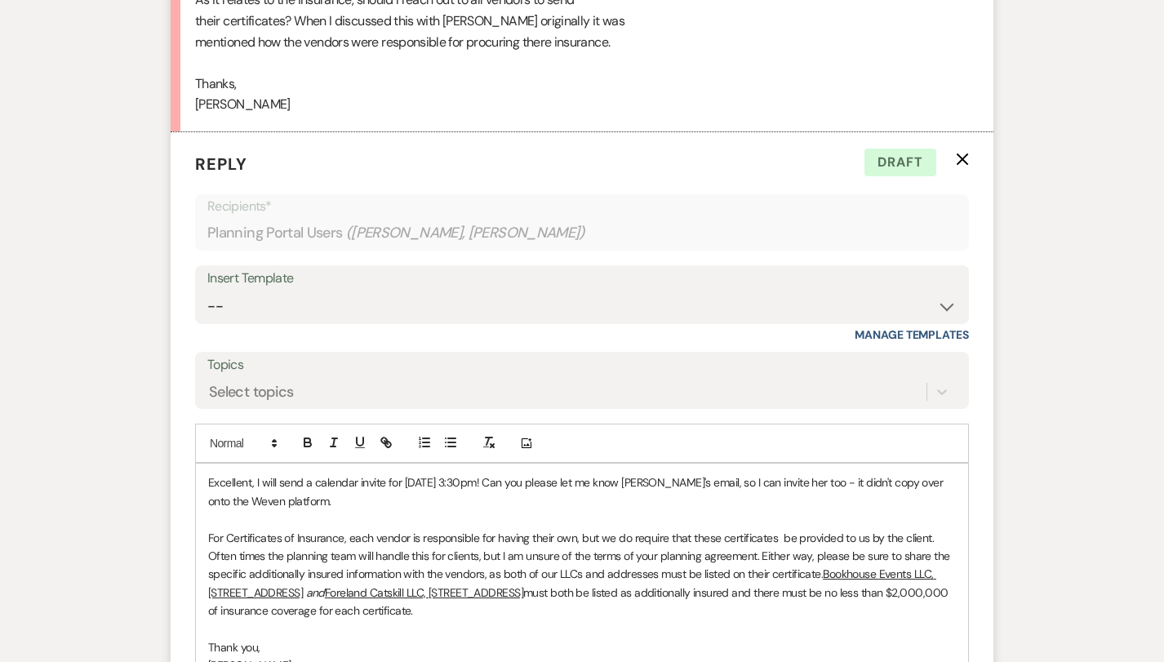
click at [557, 638] on p "Thank you," at bounding box center [582, 647] width 748 height 18
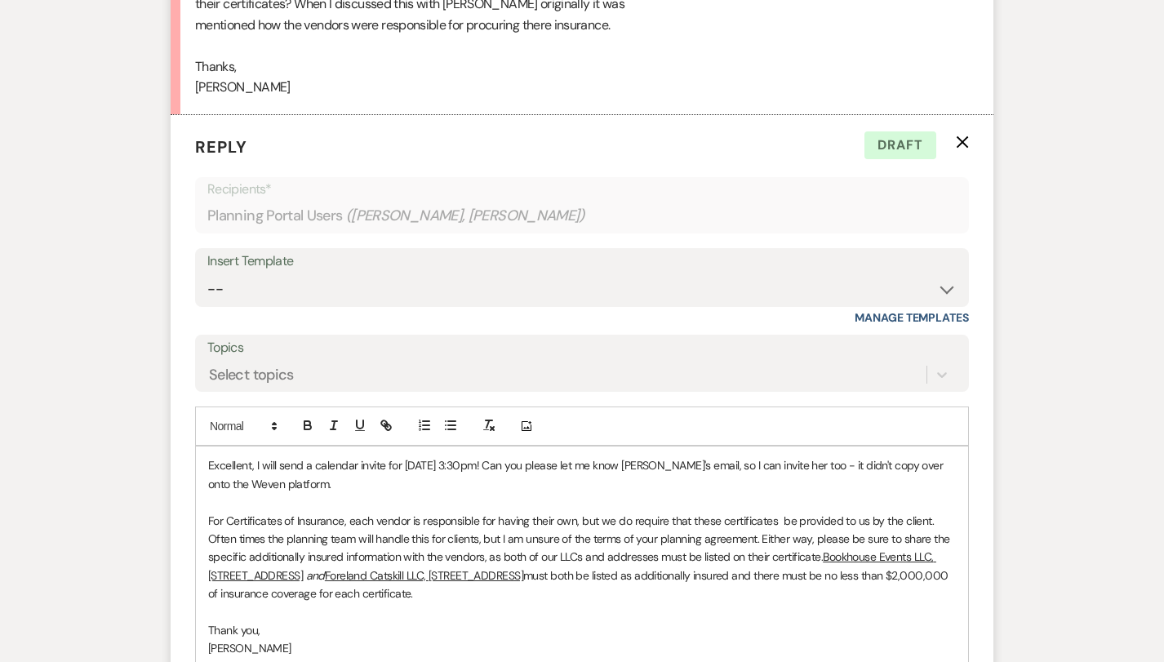
scroll to position [1147, 0]
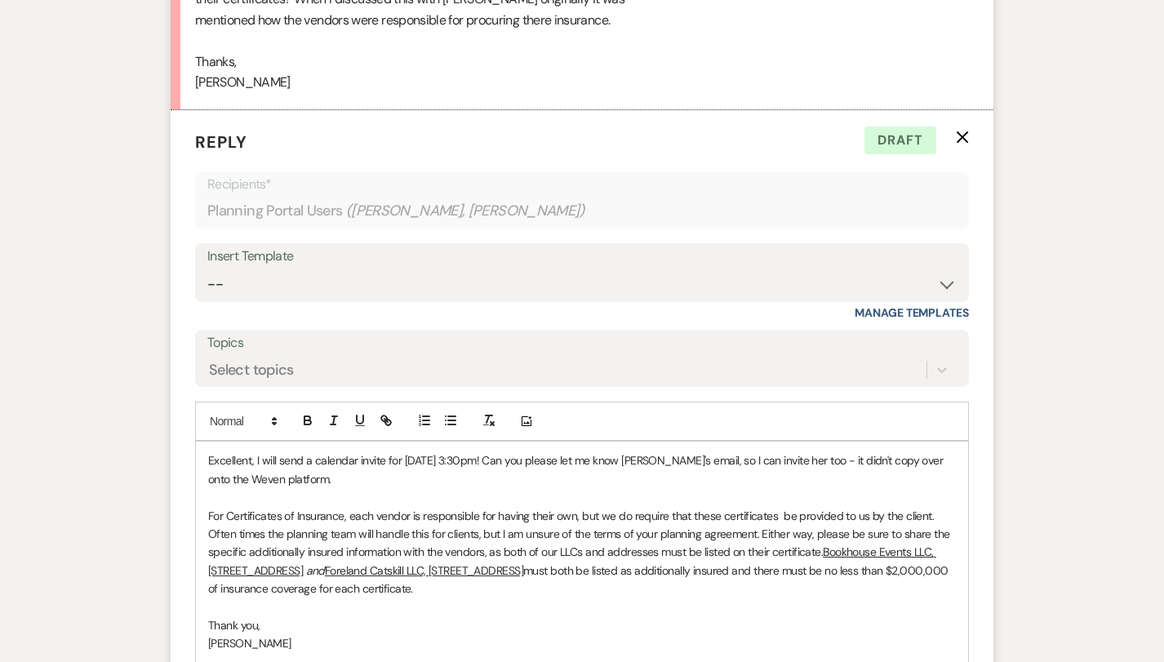
click at [557, 634] on p "[PERSON_NAME]" at bounding box center [582, 643] width 748 height 18
click at [780, 507] on p "For Certificates of Insurance, each vendor is responsible for having their own,…" at bounding box center [582, 552] width 748 height 91
click at [788, 598] on p at bounding box center [582, 607] width 748 height 18
click at [928, 507] on p "For Certificates of Insurance, each vendor is responsible for having their own,…" at bounding box center [582, 552] width 748 height 91
click at [672, 616] on p "Thank you," at bounding box center [582, 625] width 748 height 18
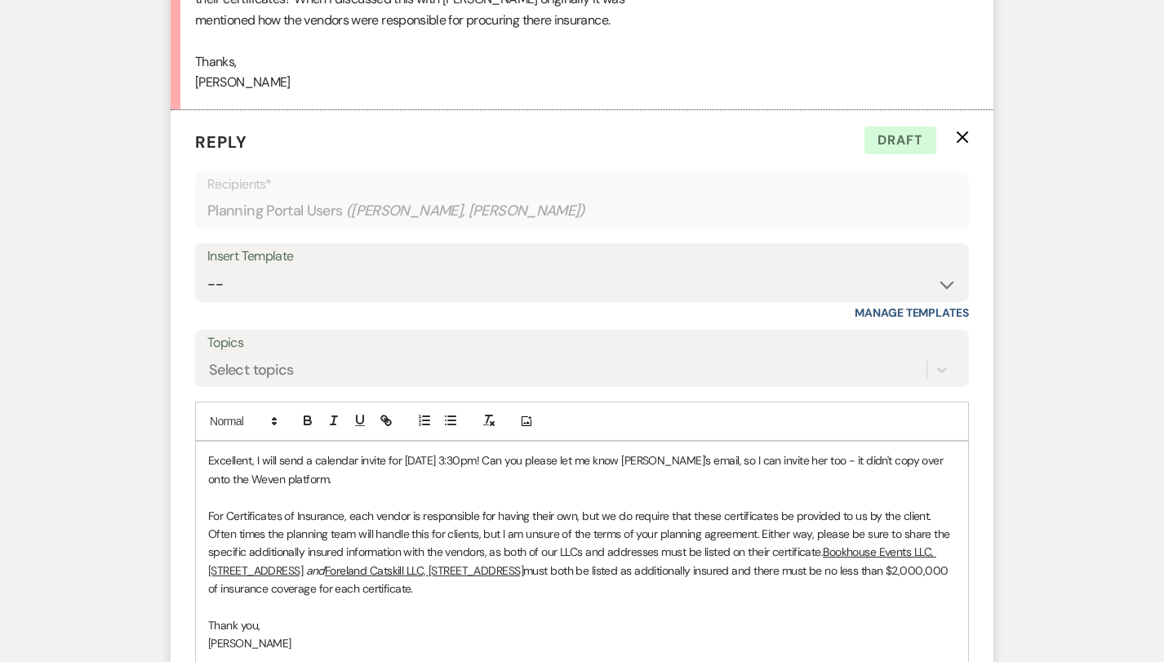
click at [672, 616] on p "Thank you," at bounding box center [582, 625] width 748 height 18
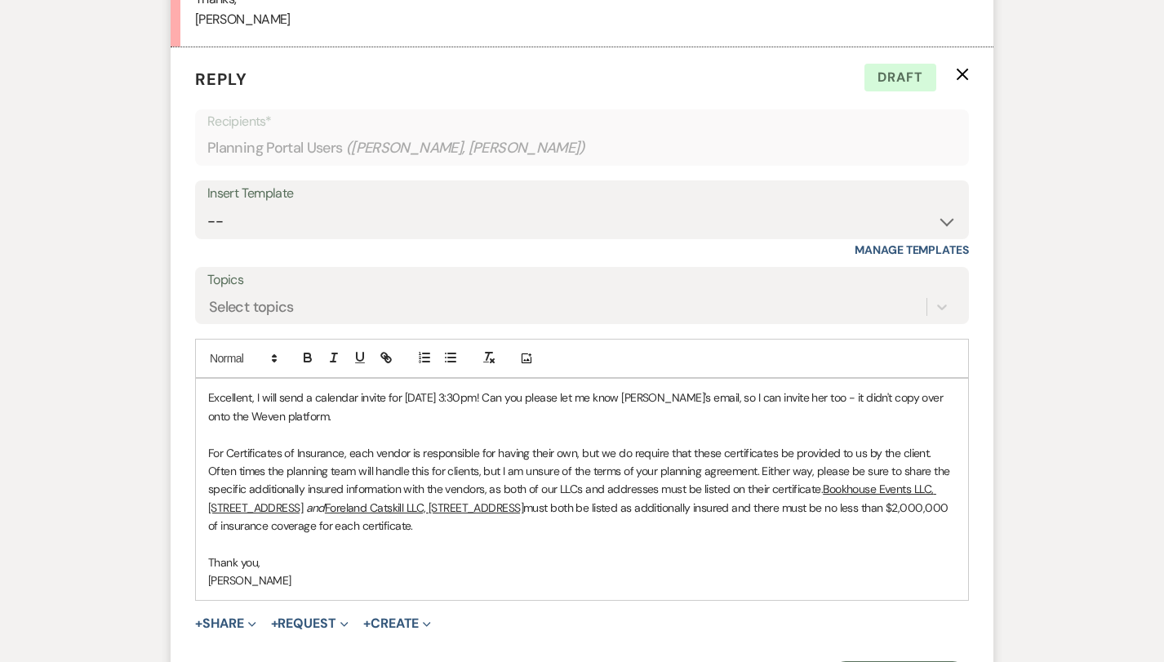
scroll to position [1211, 0]
click at [699, 553] on p "Thank you," at bounding box center [582, 562] width 748 height 18
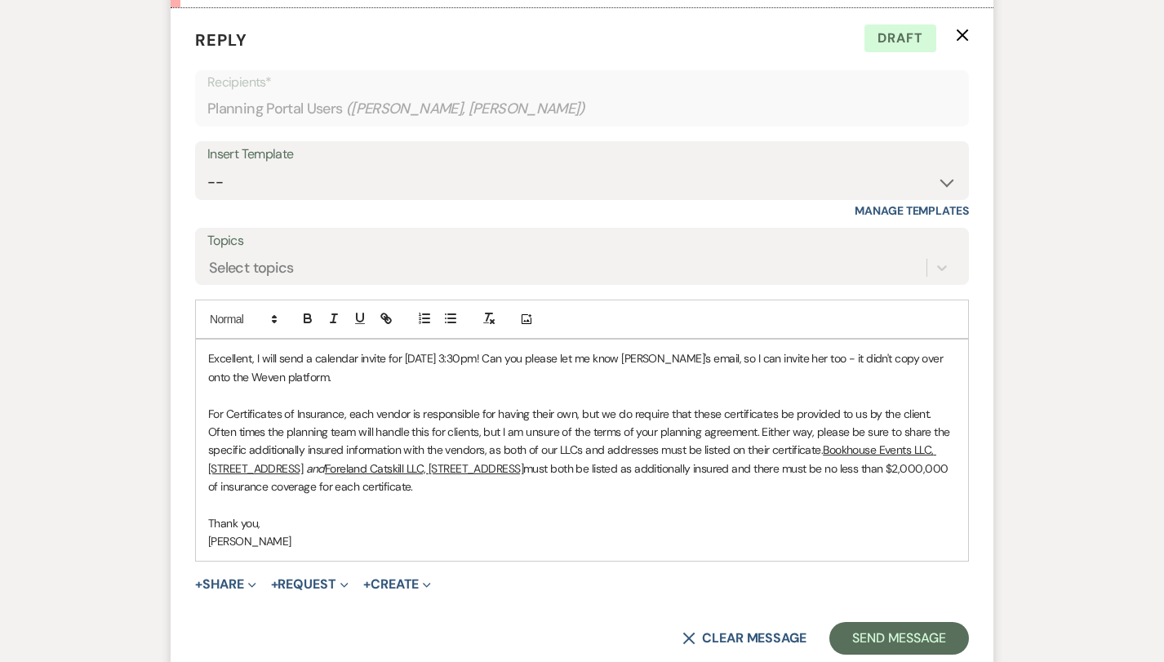
scroll to position [1262, 0]
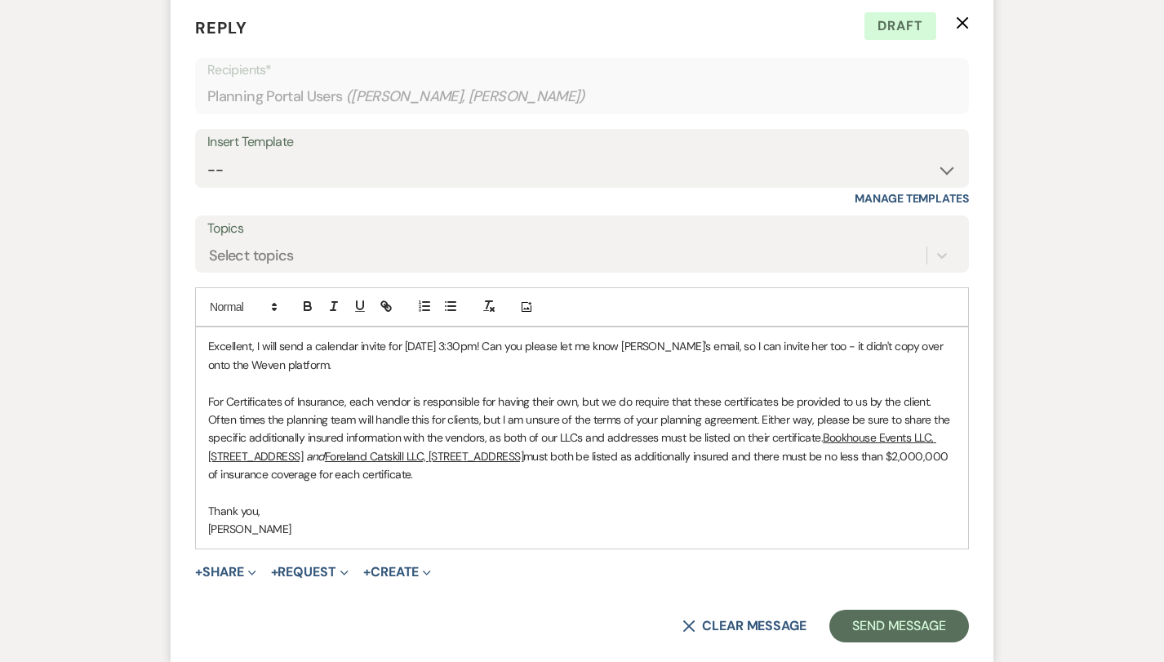
click at [675, 520] on p "[PERSON_NAME]" at bounding box center [582, 529] width 748 height 18
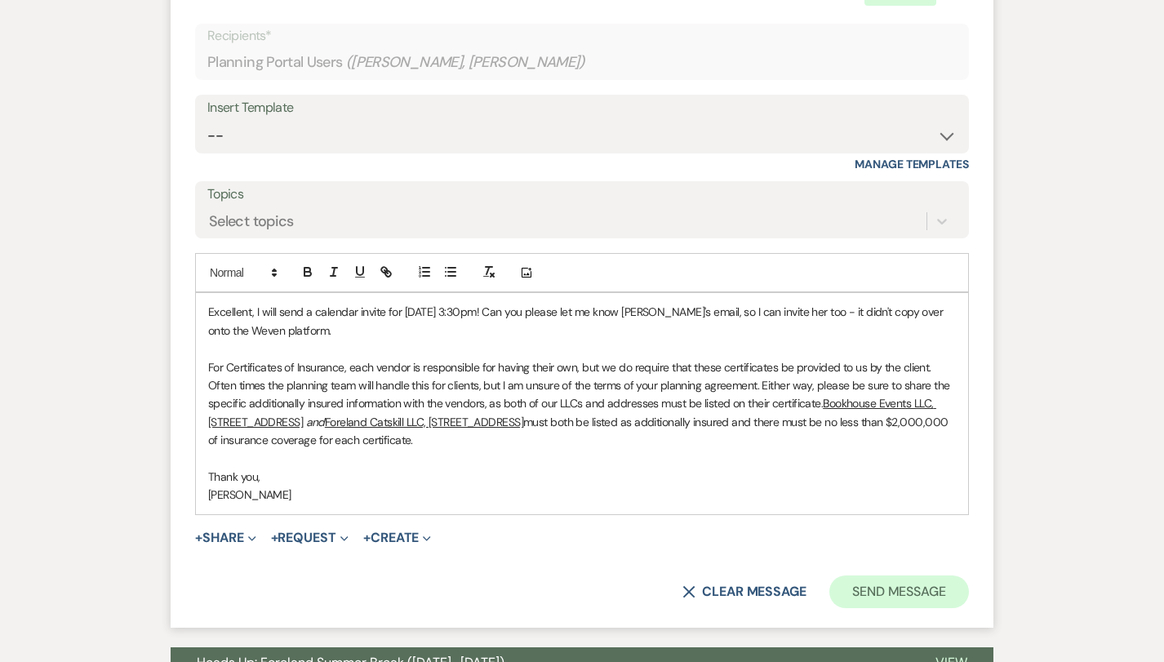
click at [917, 575] on button "Send Message" at bounding box center [899, 591] width 140 height 33
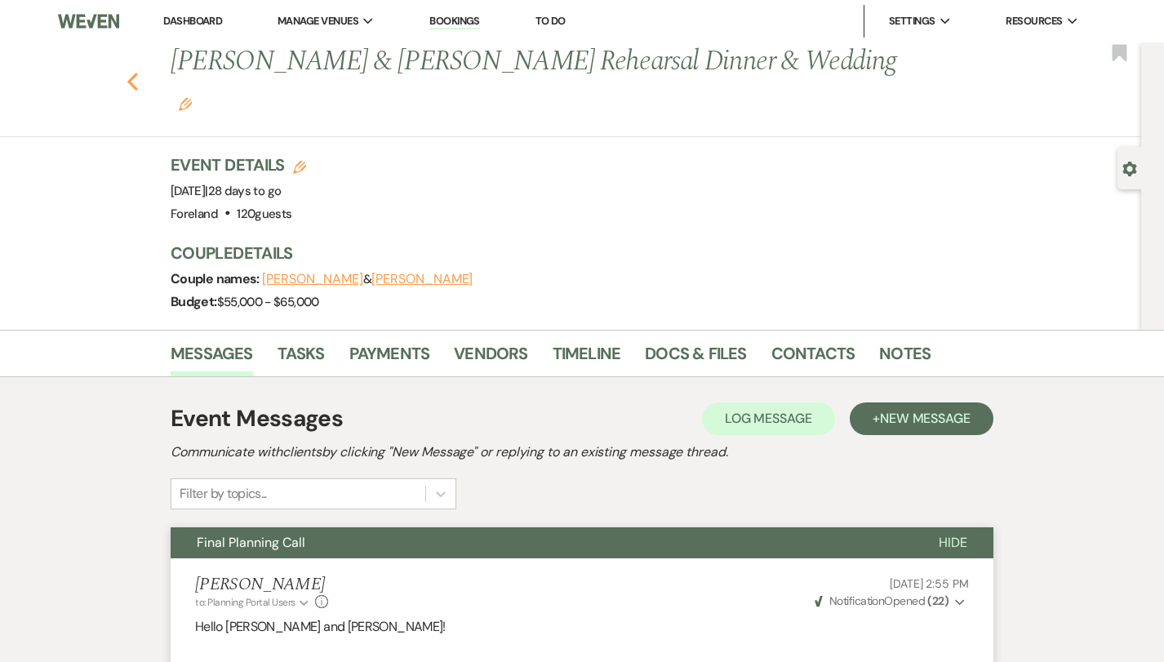
scroll to position [0, 0]
click at [138, 72] on icon "Previous" at bounding box center [132, 82] width 12 height 20
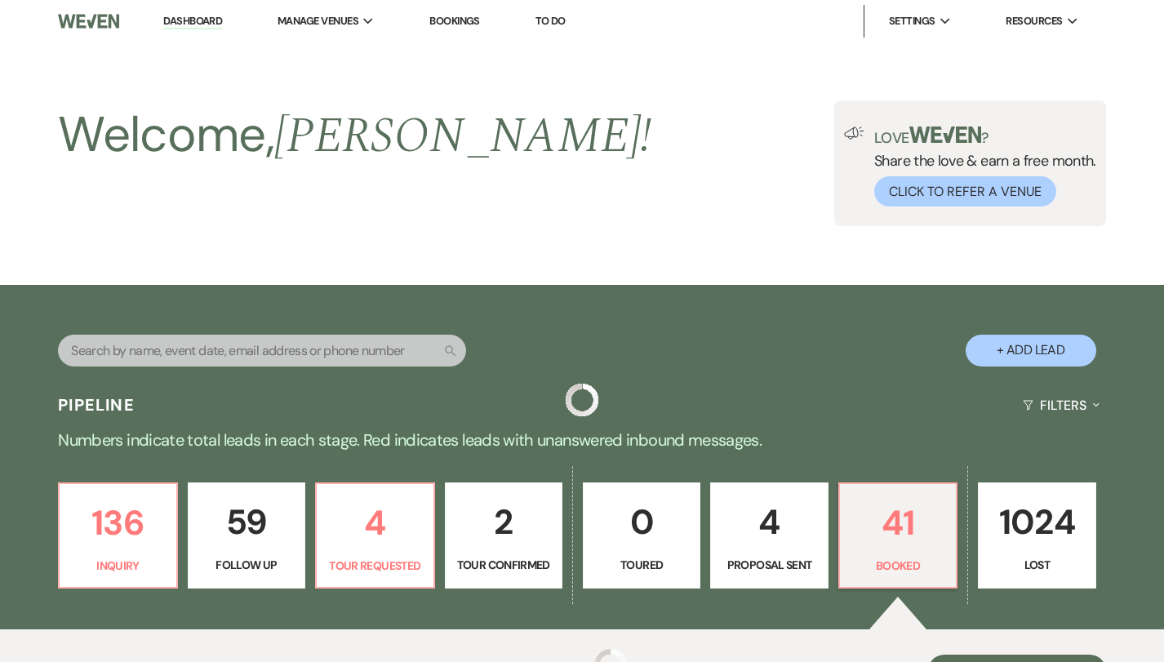
scroll to position [536, 0]
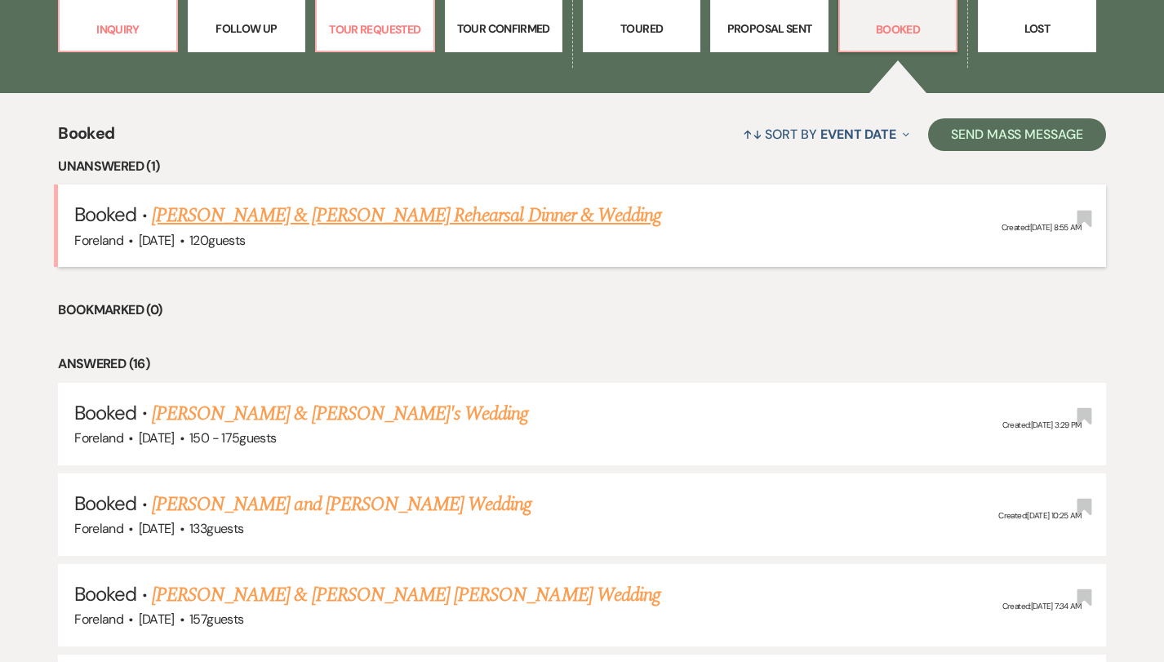
click at [186, 204] on link "[PERSON_NAME] & [PERSON_NAME] Rehearsal Dinner & Wedding" at bounding box center [406, 215] width 509 height 29
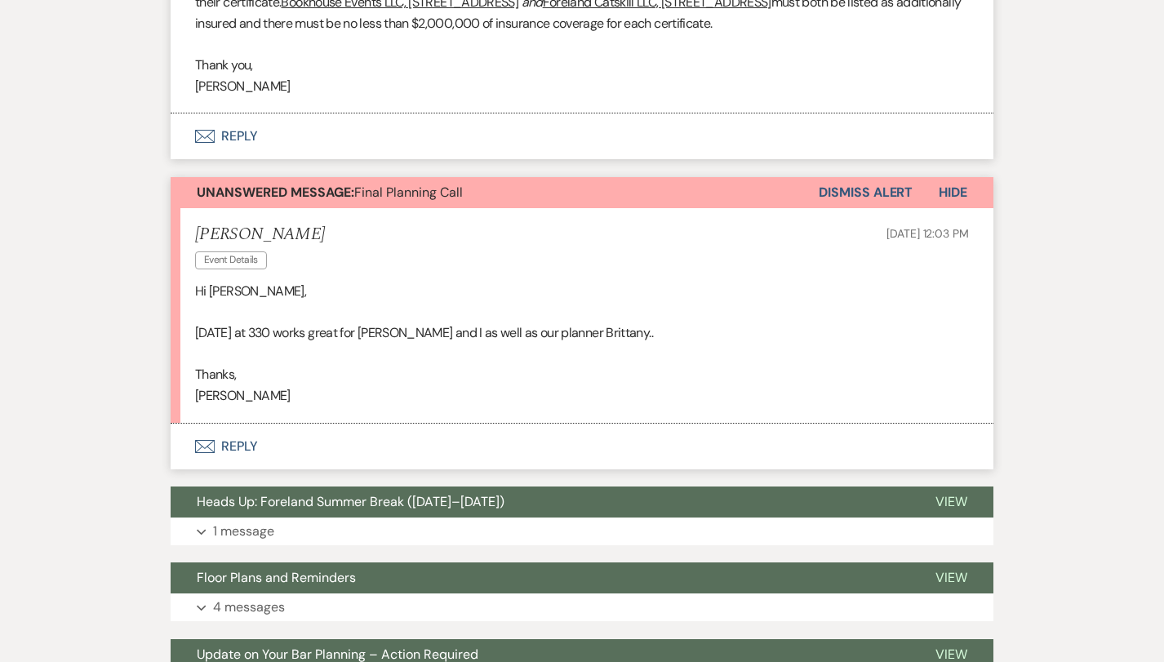
scroll to position [1450, 0]
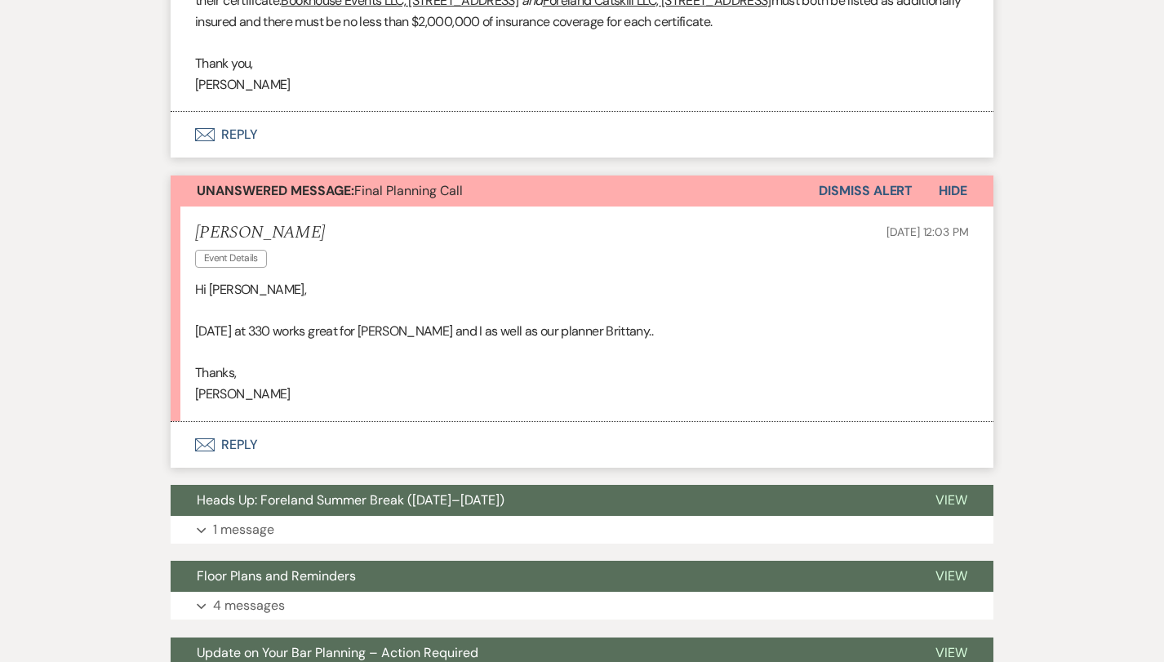
click at [860, 175] on button "Dismiss Alert" at bounding box center [866, 190] width 94 height 31
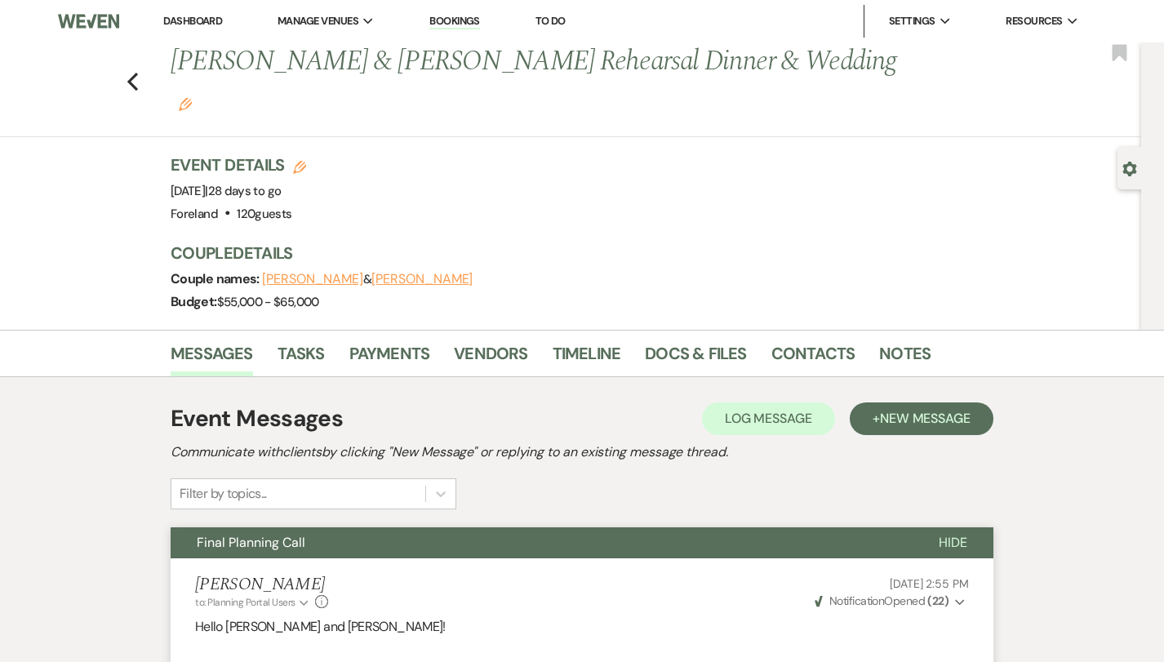
scroll to position [0, 0]
click at [812, 340] on link "Contacts" at bounding box center [813, 358] width 84 height 36
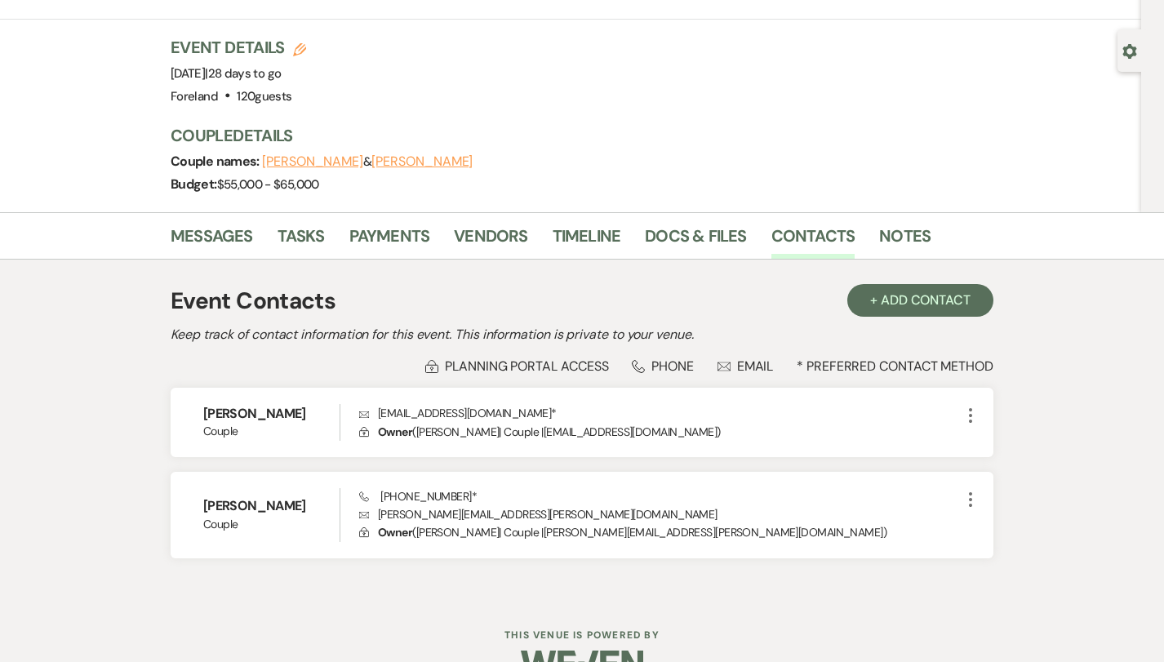
scroll to position [117, 0]
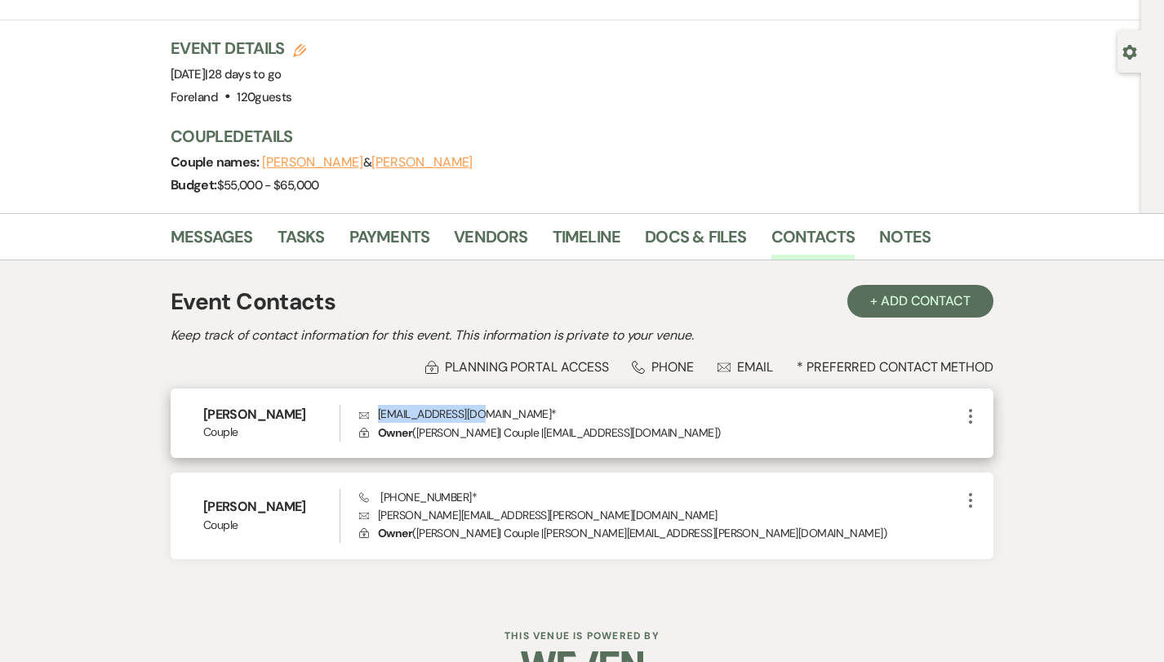
drag, startPoint x: 477, startPoint y: 375, endPoint x: 374, endPoint y: 379, distance: 102.9
click at [374, 405] on p "Envelope [EMAIL_ADDRESS][DOMAIN_NAME] *" at bounding box center [659, 414] width 601 height 18
copy p "[EMAIL_ADDRESS][DOMAIN_NAME]"
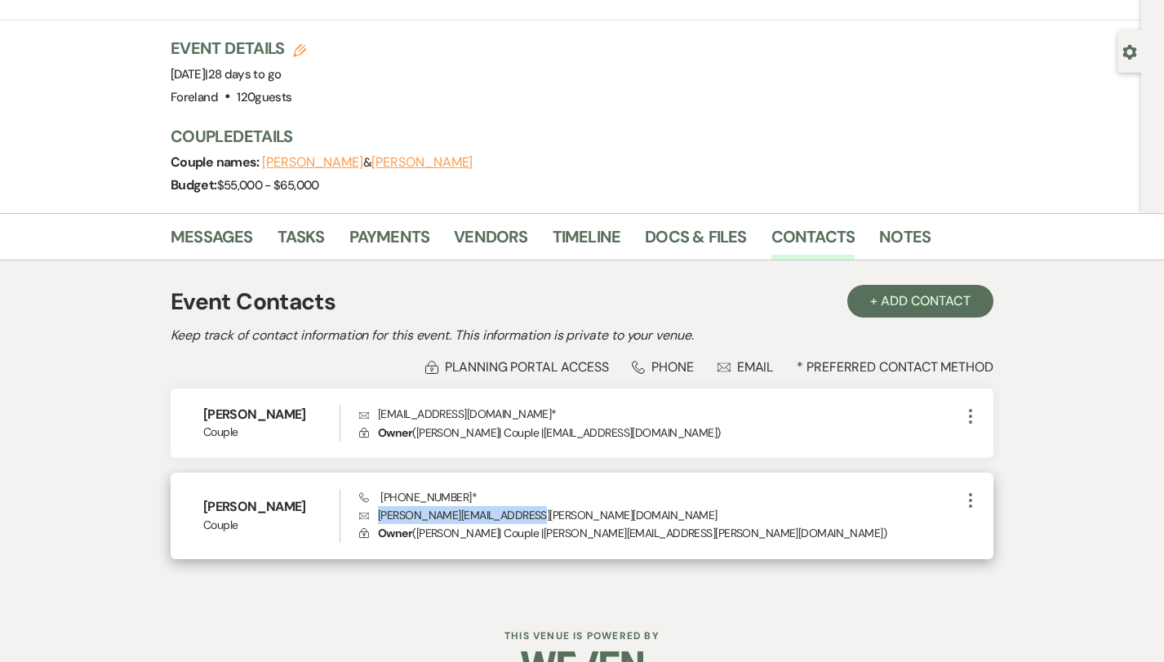
drag, startPoint x: 520, startPoint y: 477, endPoint x: 379, endPoint y: 478, distance: 141.2
click at [379, 506] on p "Envelope [PERSON_NAME][EMAIL_ADDRESS][PERSON_NAME][DOMAIN_NAME]" at bounding box center [659, 515] width 601 height 18
copy p "[PERSON_NAME][EMAIL_ADDRESS][PERSON_NAME][DOMAIN_NAME]"
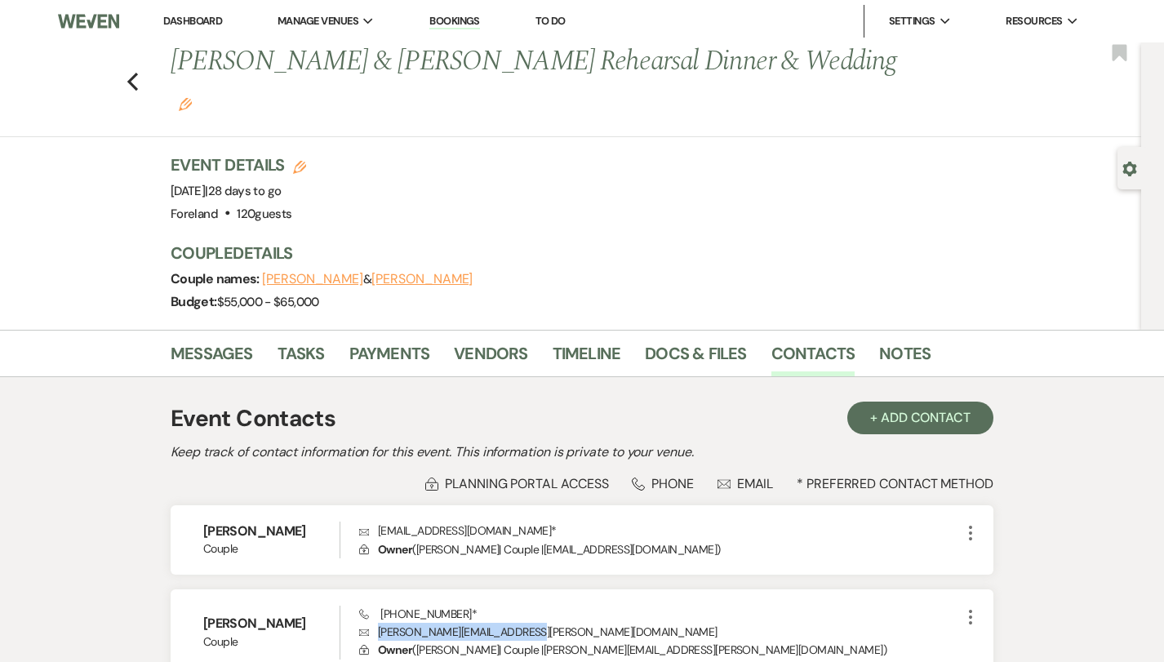
scroll to position [0, 0]
click at [130, 72] on icon "Previous" at bounding box center [132, 82] width 12 height 20
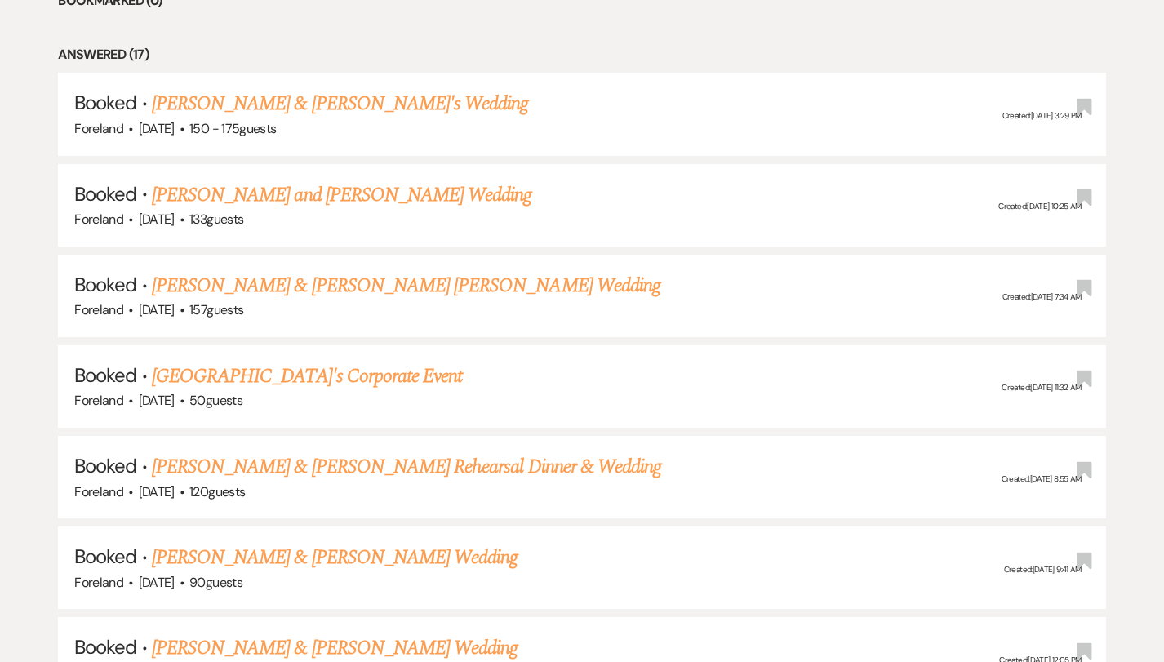
scroll to position [788, 0]
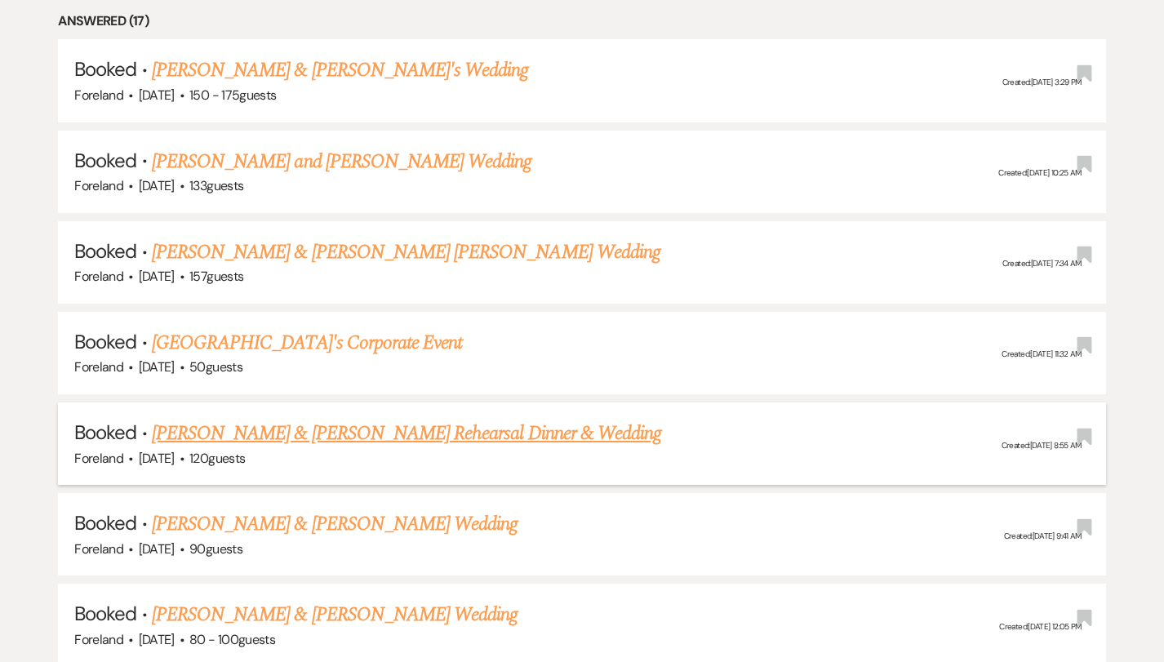
click at [394, 424] on link "[PERSON_NAME] & [PERSON_NAME] Rehearsal Dinner & Wedding" at bounding box center [406, 433] width 509 height 29
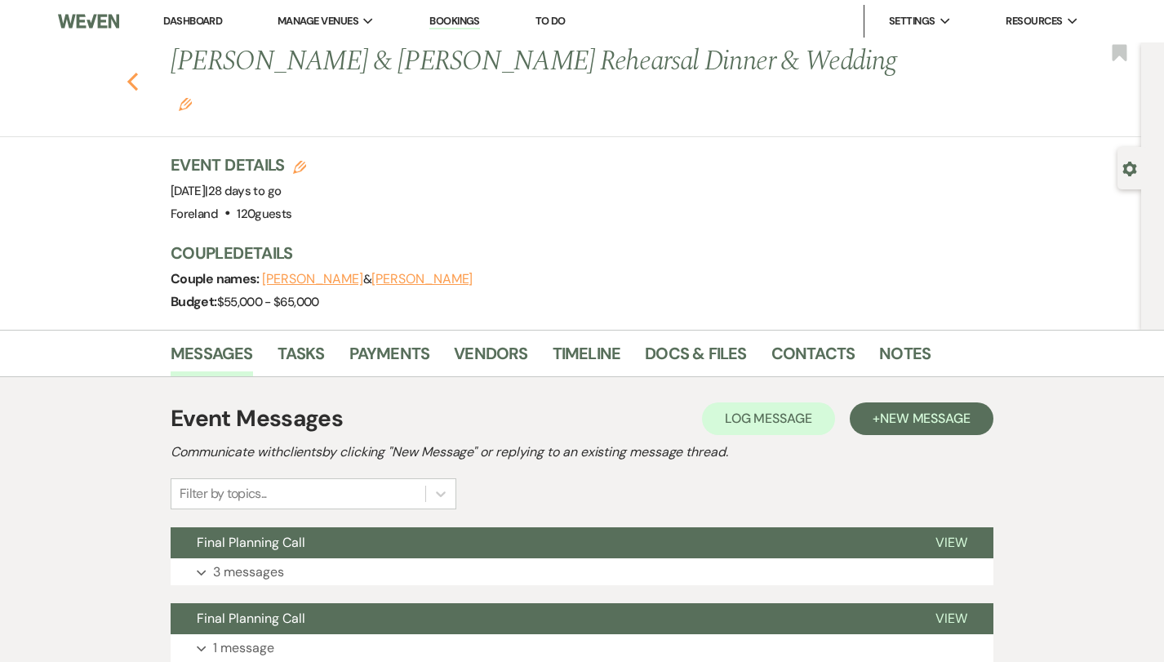
click at [135, 72] on icon "Previous" at bounding box center [132, 82] width 12 height 20
